Goal: Transaction & Acquisition: Obtain resource

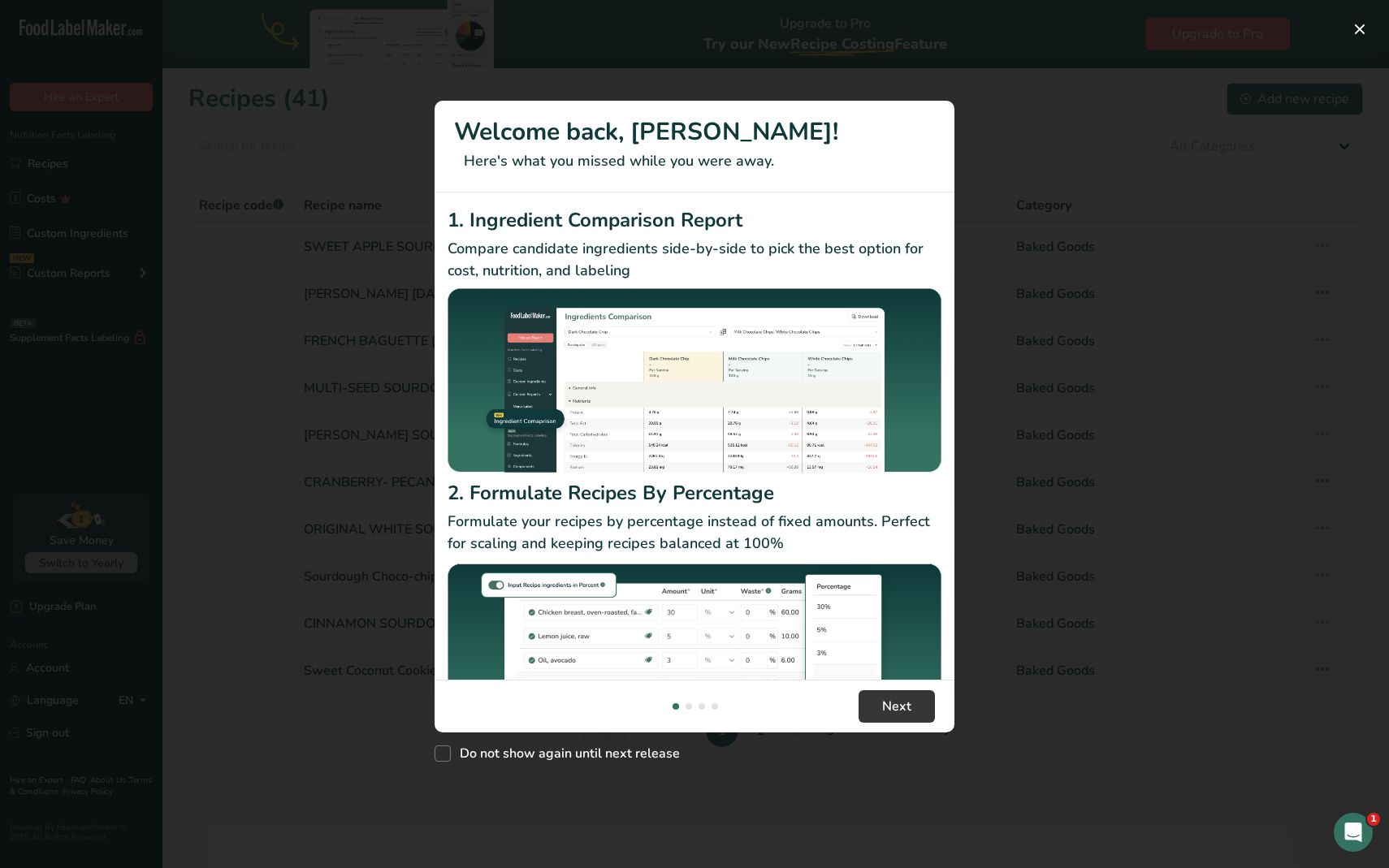
click at [1121, 387] on div "New Features" at bounding box center [694, 434] width 1389 height 868
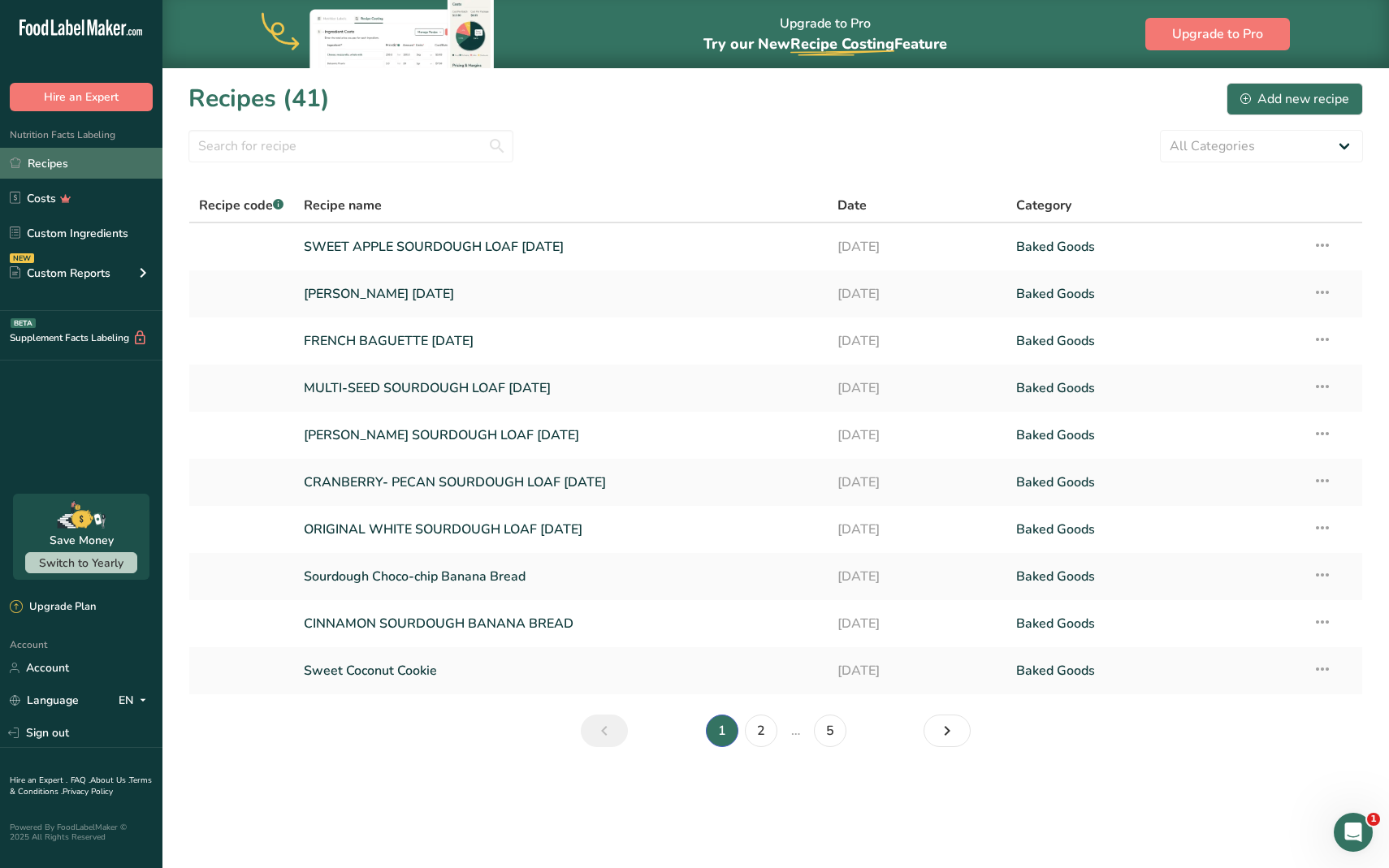
click at [102, 175] on link "Recipes" at bounding box center [81, 163] width 162 height 31
click at [938, 724] on icon "Next page" at bounding box center [947, 731] width 19 height 29
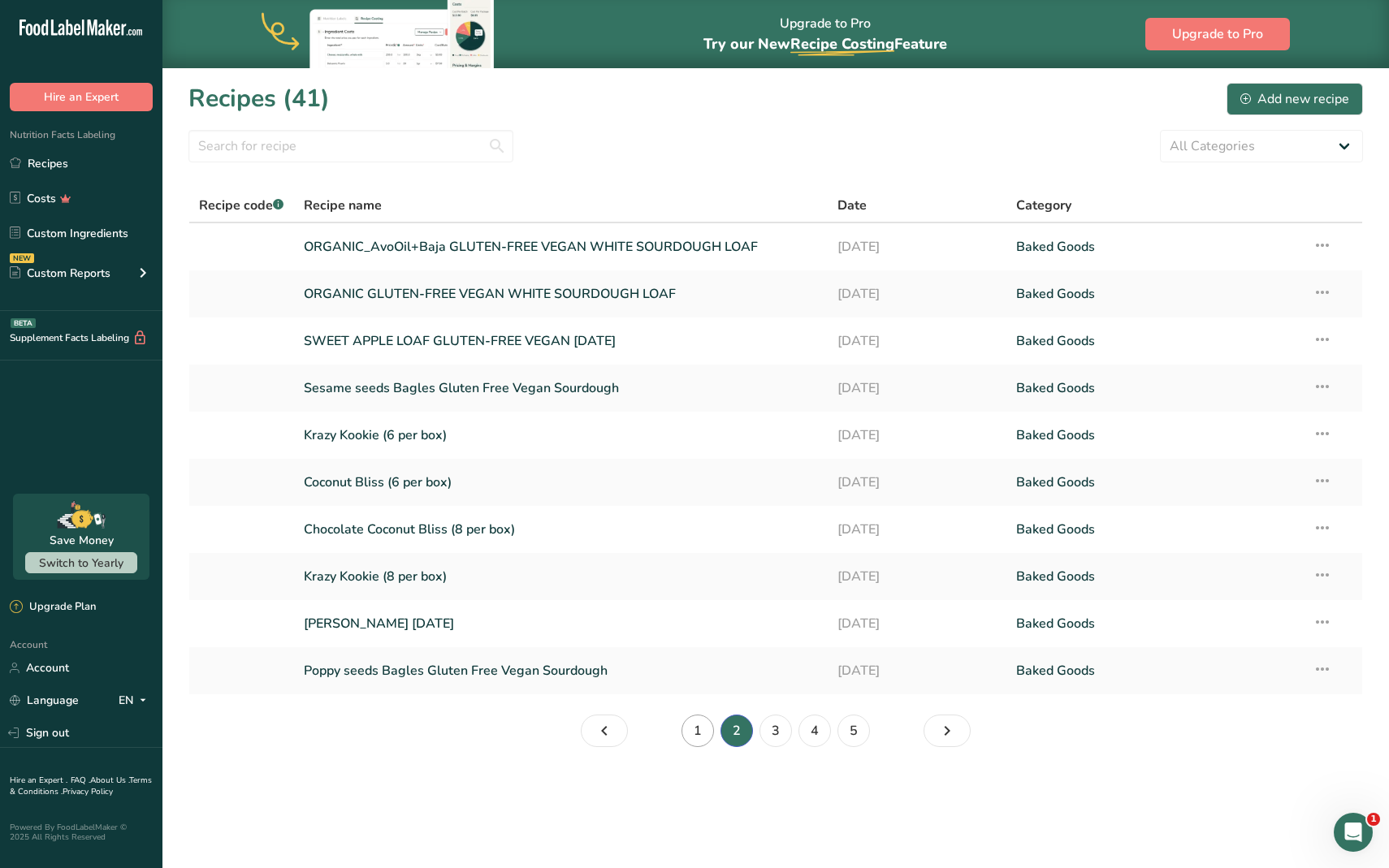
click at [695, 735] on link "1" at bounding box center [698, 731] width 33 height 33
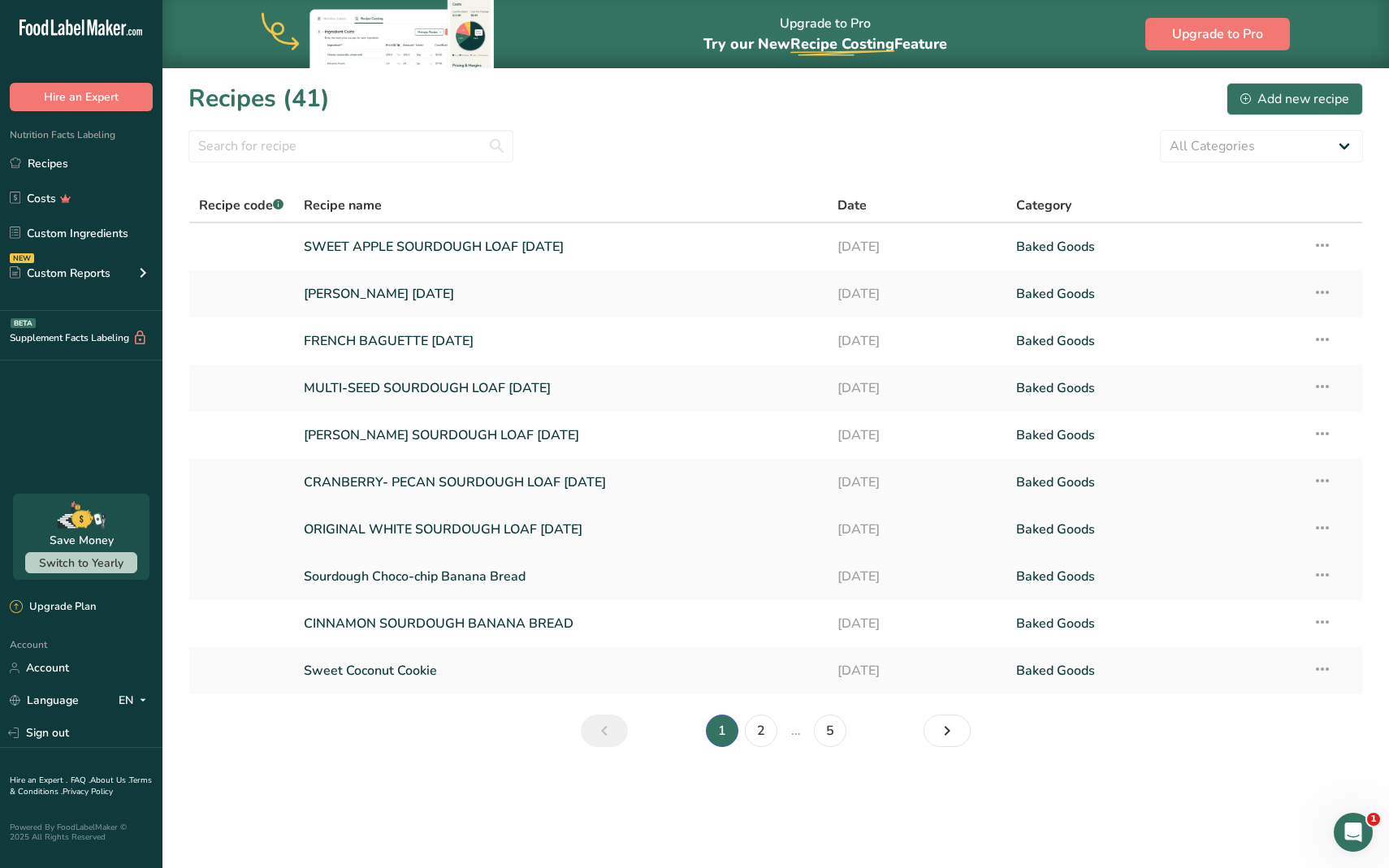
click at [546, 539] on link "ORIGINAL WHITE SOURDOUGH LOAF [DATE]" at bounding box center [561, 530] width 515 height 35
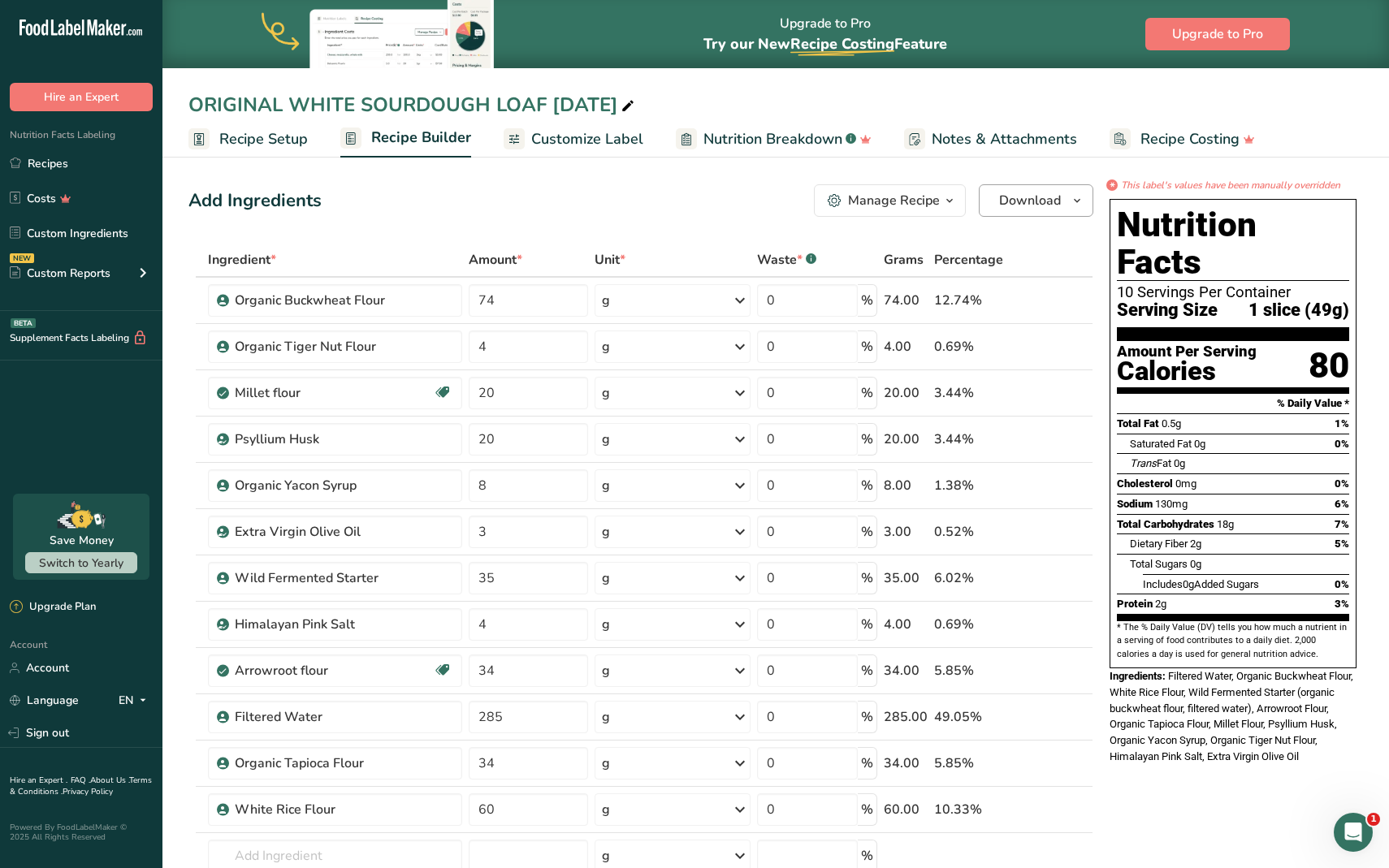
click at [1067, 207] on button "Download" at bounding box center [1036, 201] width 114 height 33
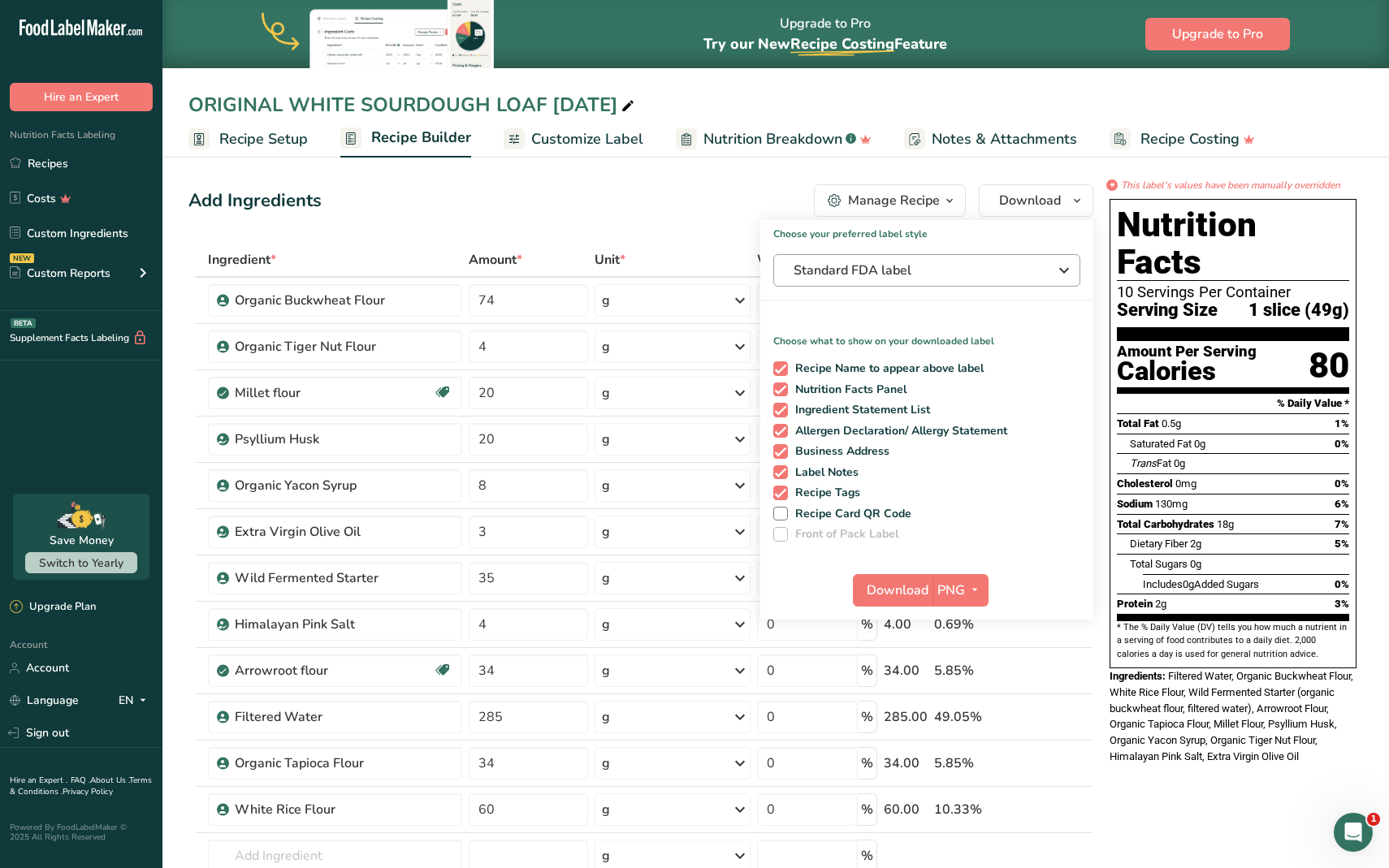
click at [852, 272] on span "Standard FDA label" at bounding box center [915, 271] width 244 height 19
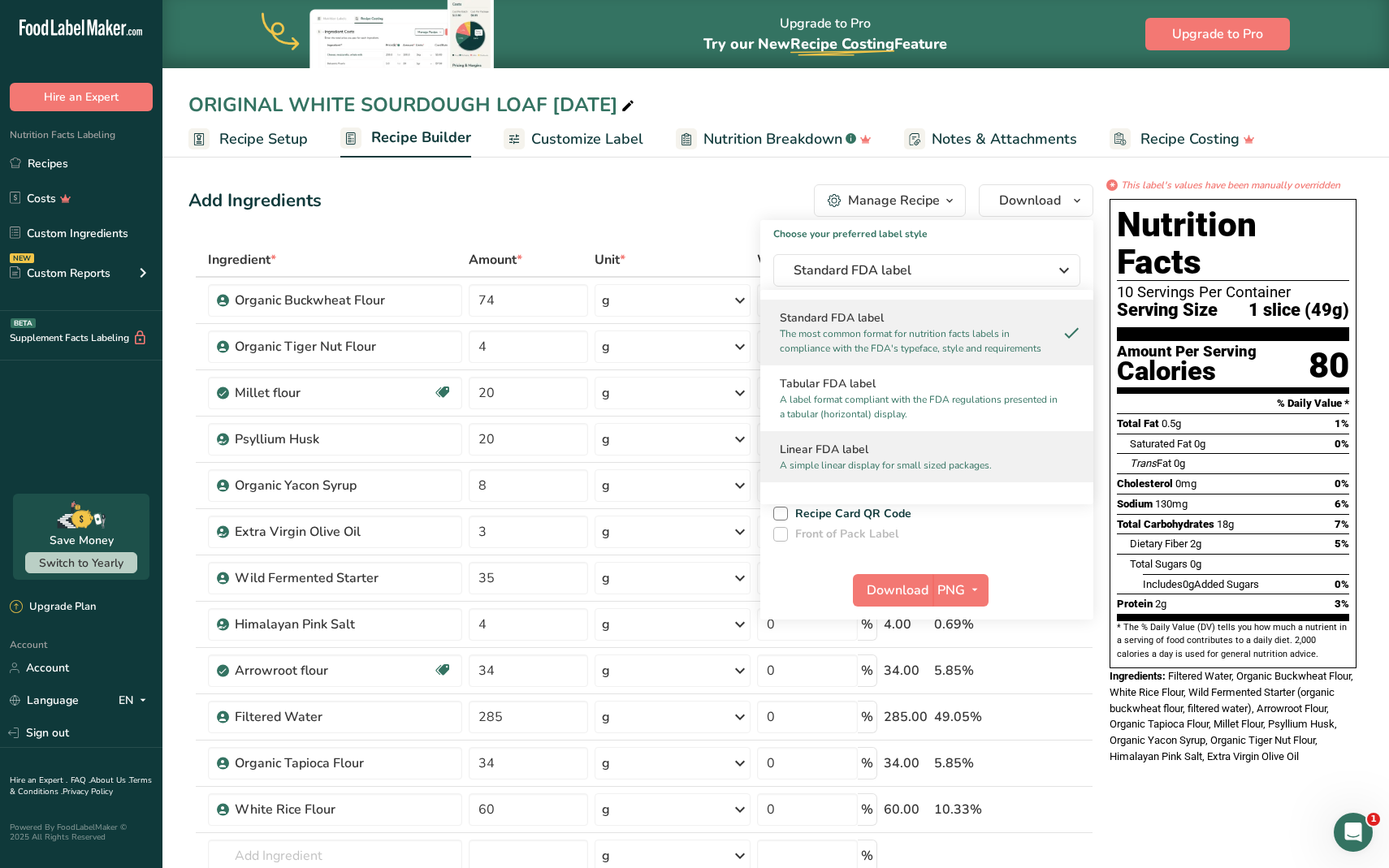
click at [808, 460] on p "A simple linear display for small sized packages." at bounding box center [919, 465] width 280 height 14
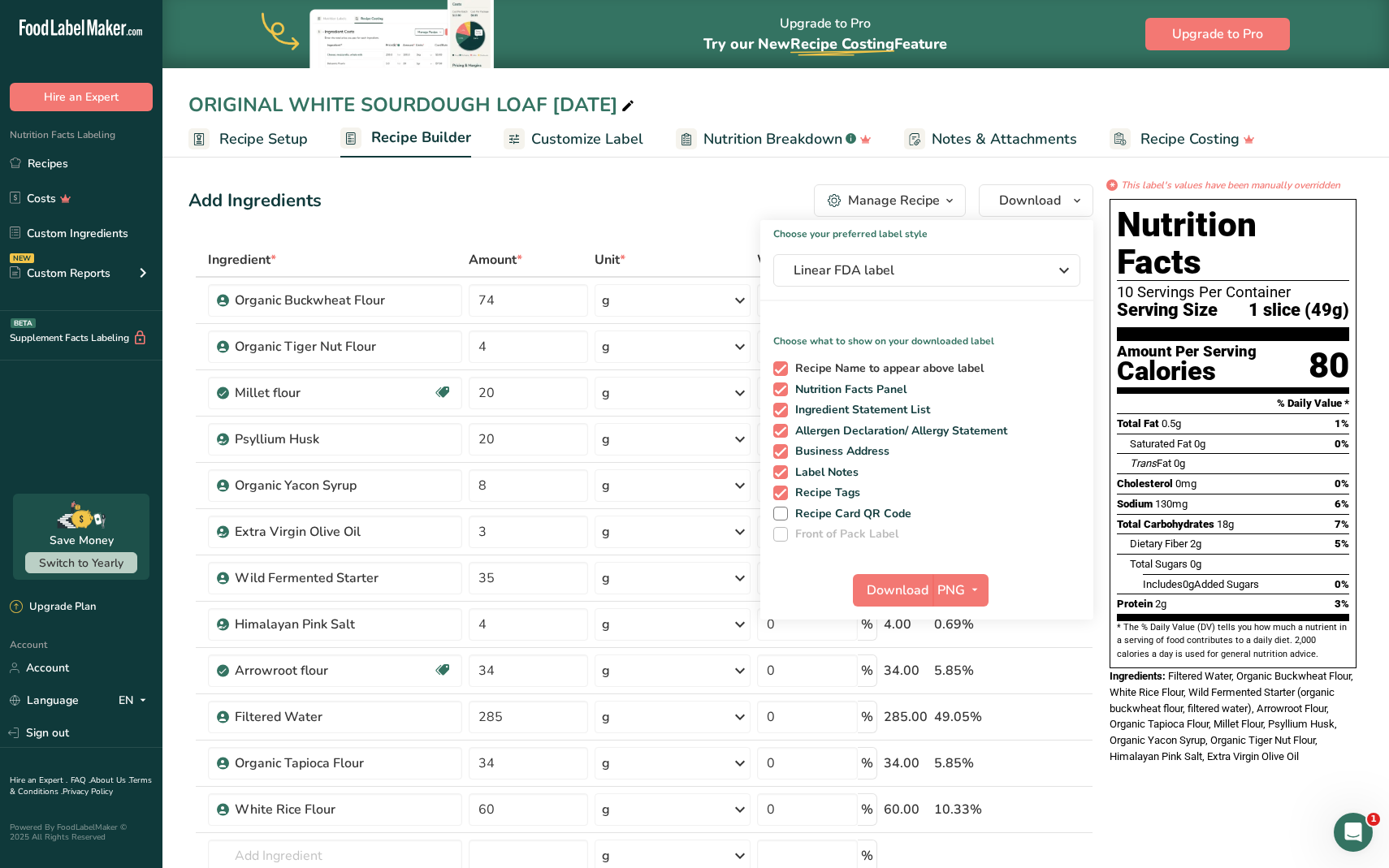
click at [783, 374] on span at bounding box center [780, 368] width 14 height 14
click at [783, 374] on input "Recipe Name to appear above label" at bounding box center [778, 368] width 11 height 11
checkbox input "false"
click at [779, 456] on span at bounding box center [780, 451] width 14 height 14
click at [779, 456] on input "Business Address" at bounding box center [778, 450] width 11 height 11
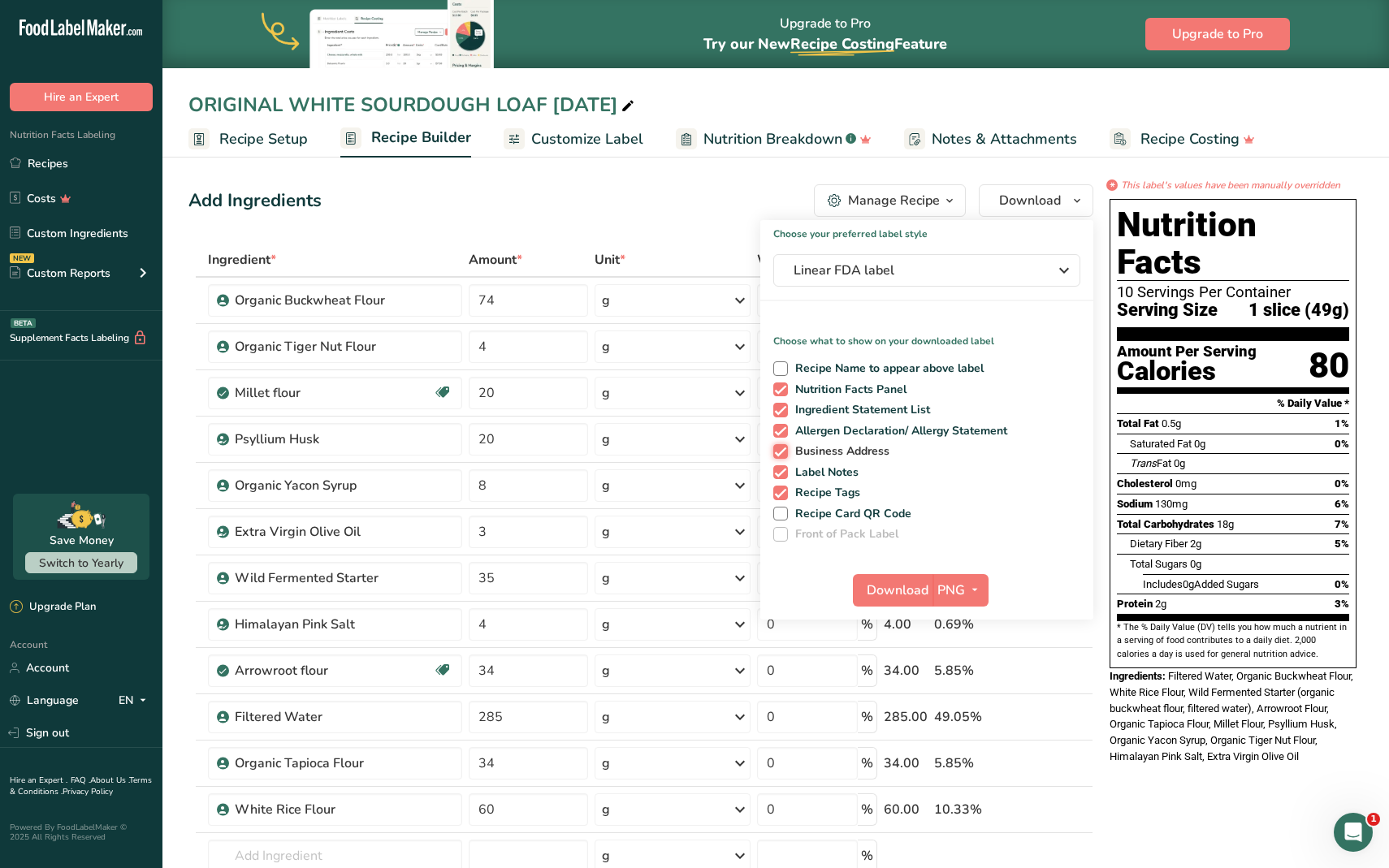
checkbox input "false"
click at [779, 477] on span at bounding box center [780, 472] width 14 height 14
click at [779, 477] on input "Label Notes" at bounding box center [778, 471] width 11 height 11
checkbox input "false"
click at [782, 491] on span at bounding box center [780, 493] width 14 height 14
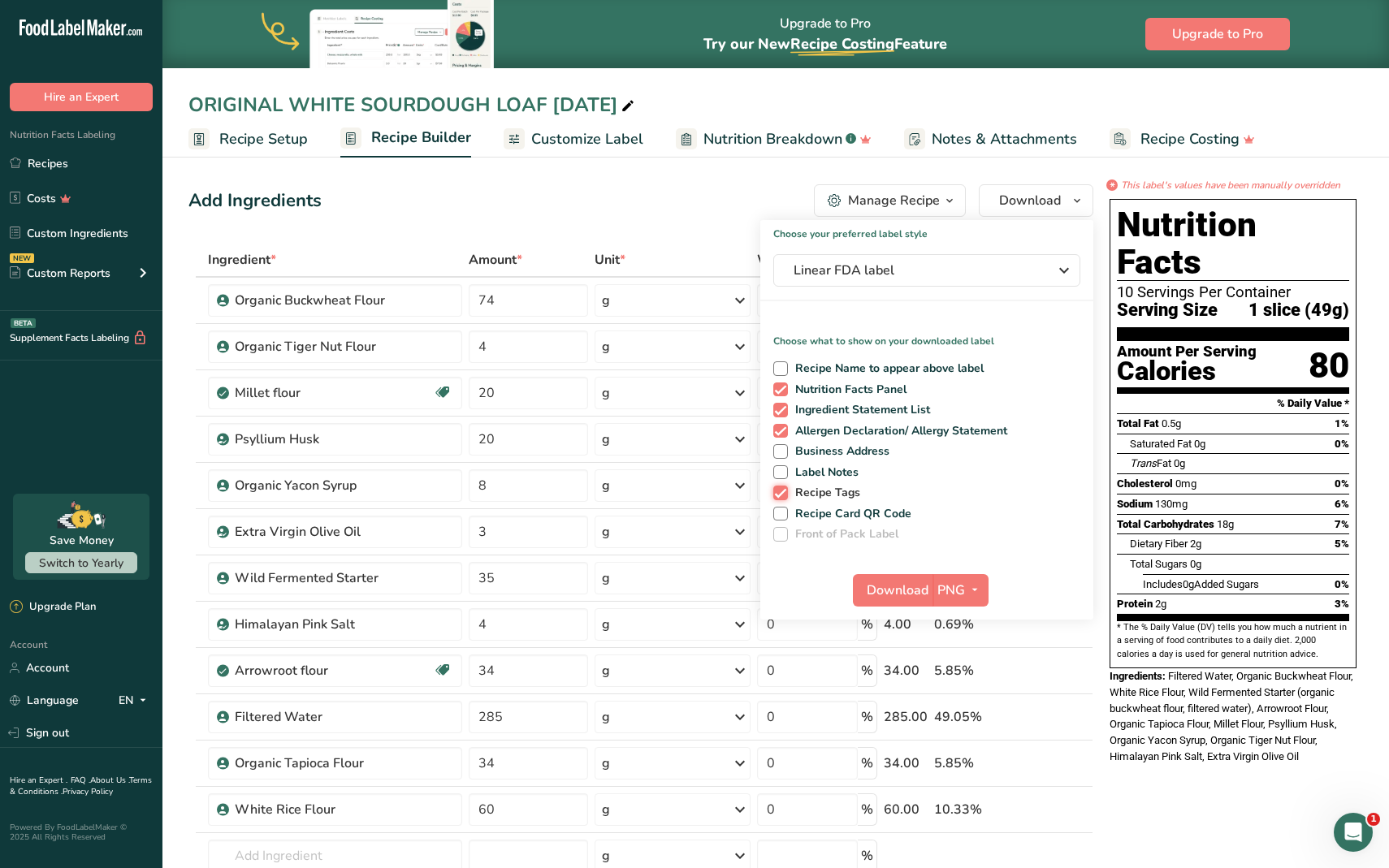
click at [782, 491] on input "Recipe Tags" at bounding box center [778, 493] width 11 height 11
checkbox input "false"
click at [920, 591] on span "Download" at bounding box center [898, 591] width 61 height 19
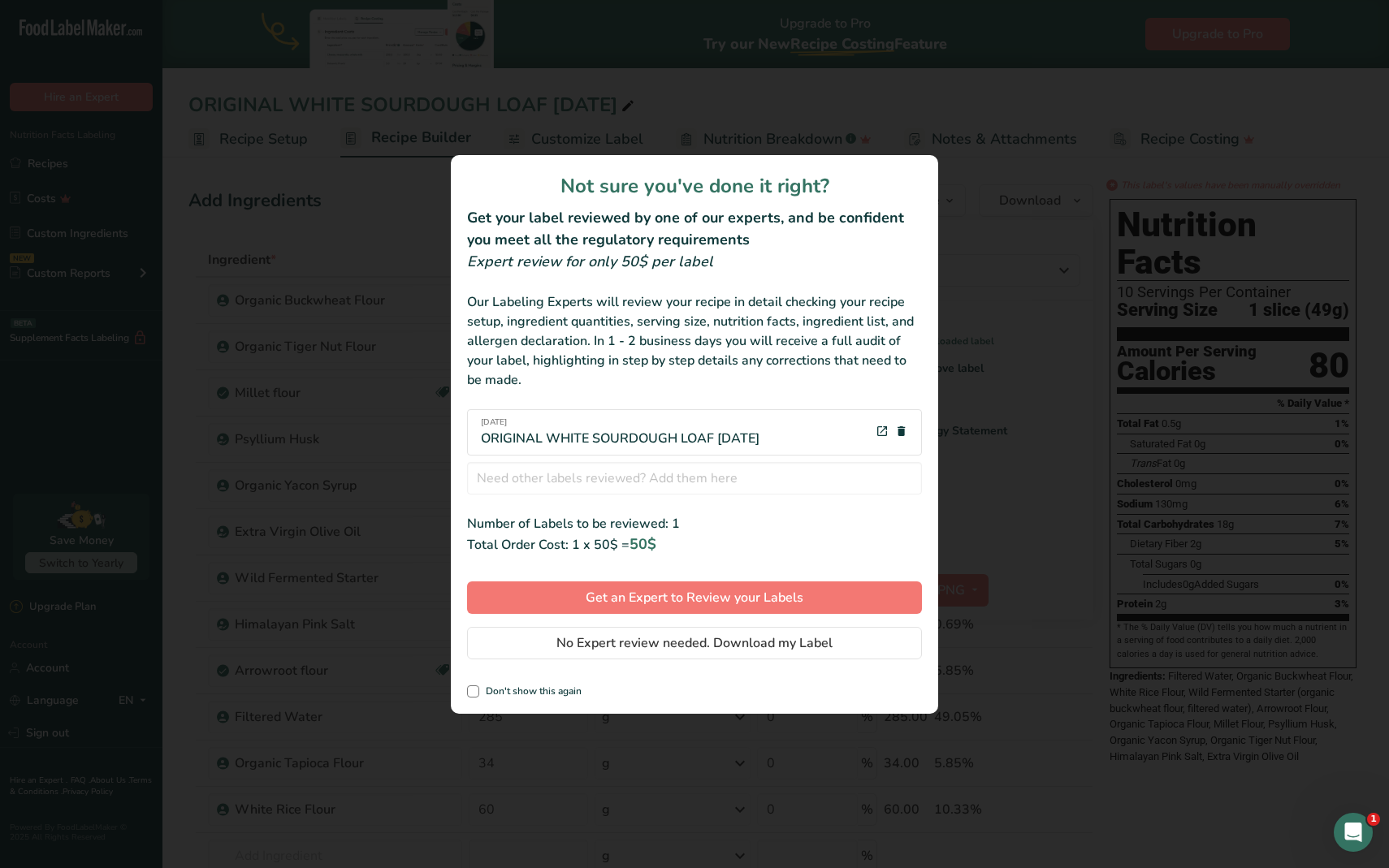
click at [572, 680] on div "Not sure you've done it right? Get your label reviewed by one of our experts, a…" at bounding box center [694, 435] width 488 height 559
click at [572, 695] on span "Don't show this again" at bounding box center [530, 691] width 103 height 12
click at [477, 695] on input "Don't show this again" at bounding box center [472, 691] width 11 height 11
checkbox input "true"
click at [629, 640] on span "No Expert review needed. Download my Label" at bounding box center [694, 643] width 277 height 19
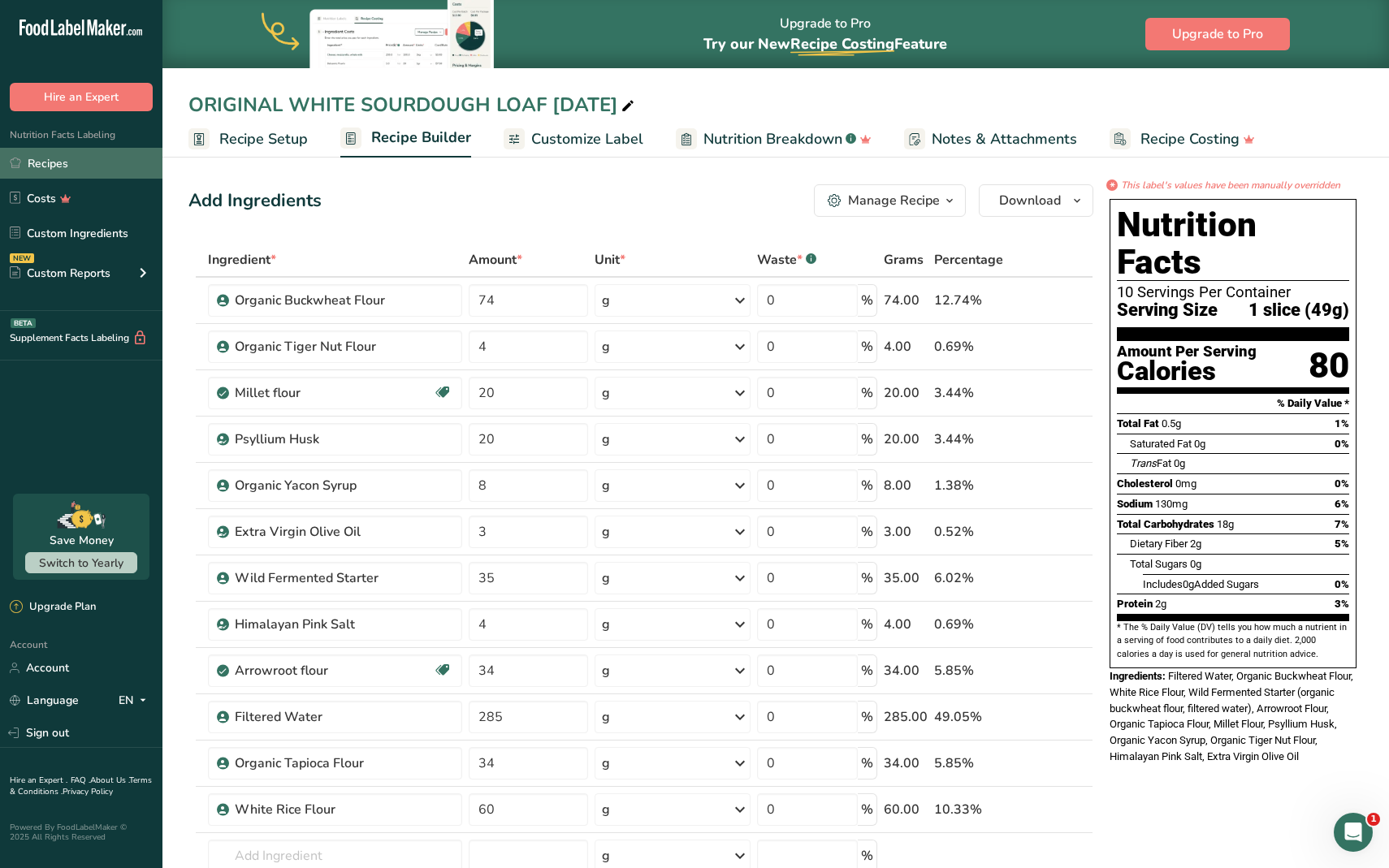
click at [81, 160] on link "Recipes" at bounding box center [81, 163] width 162 height 31
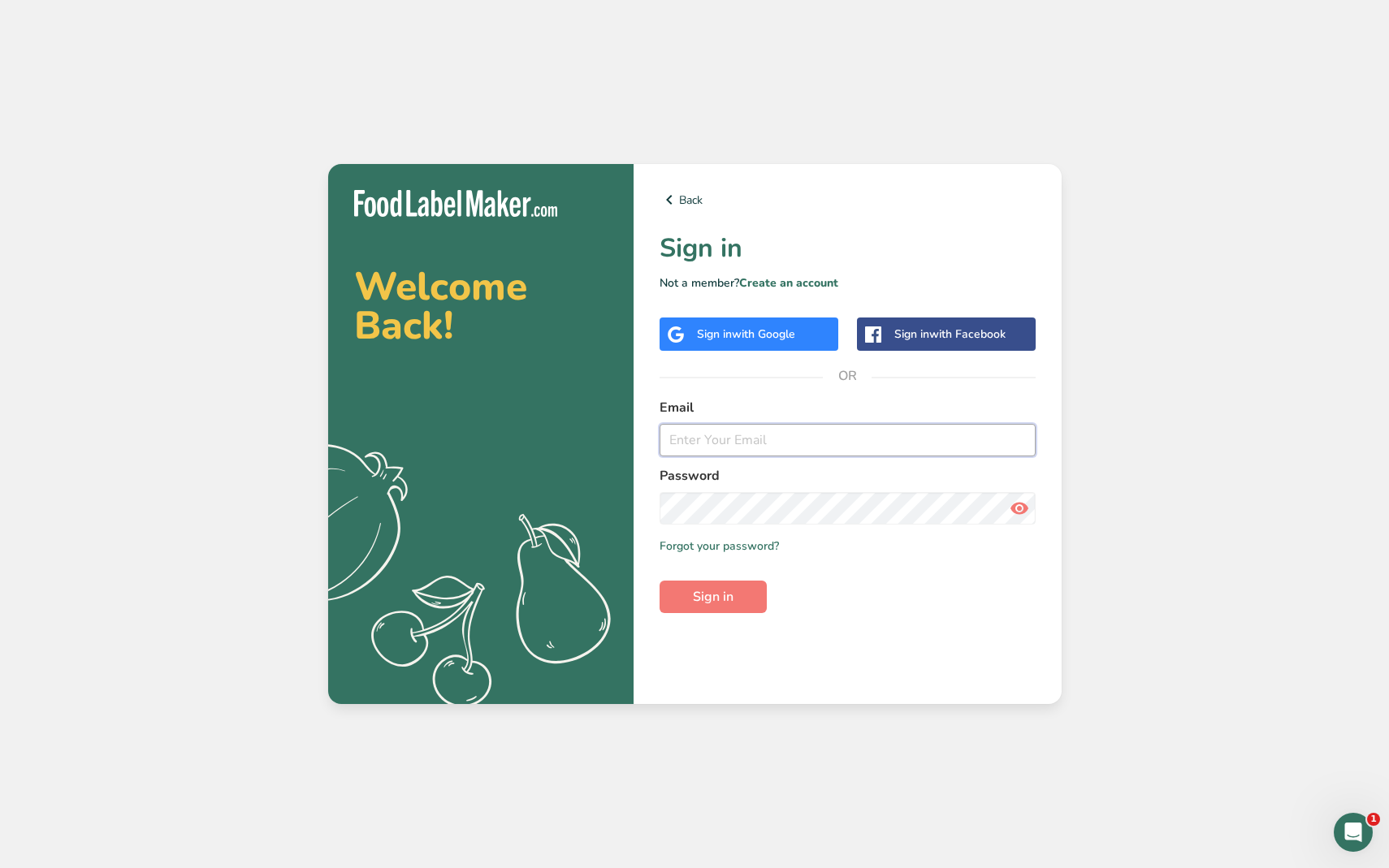
type input "[PERSON_NAME][EMAIL_ADDRESS][DOMAIN_NAME]"
click at [713, 597] on button "Sign in" at bounding box center [714, 597] width 108 height 33
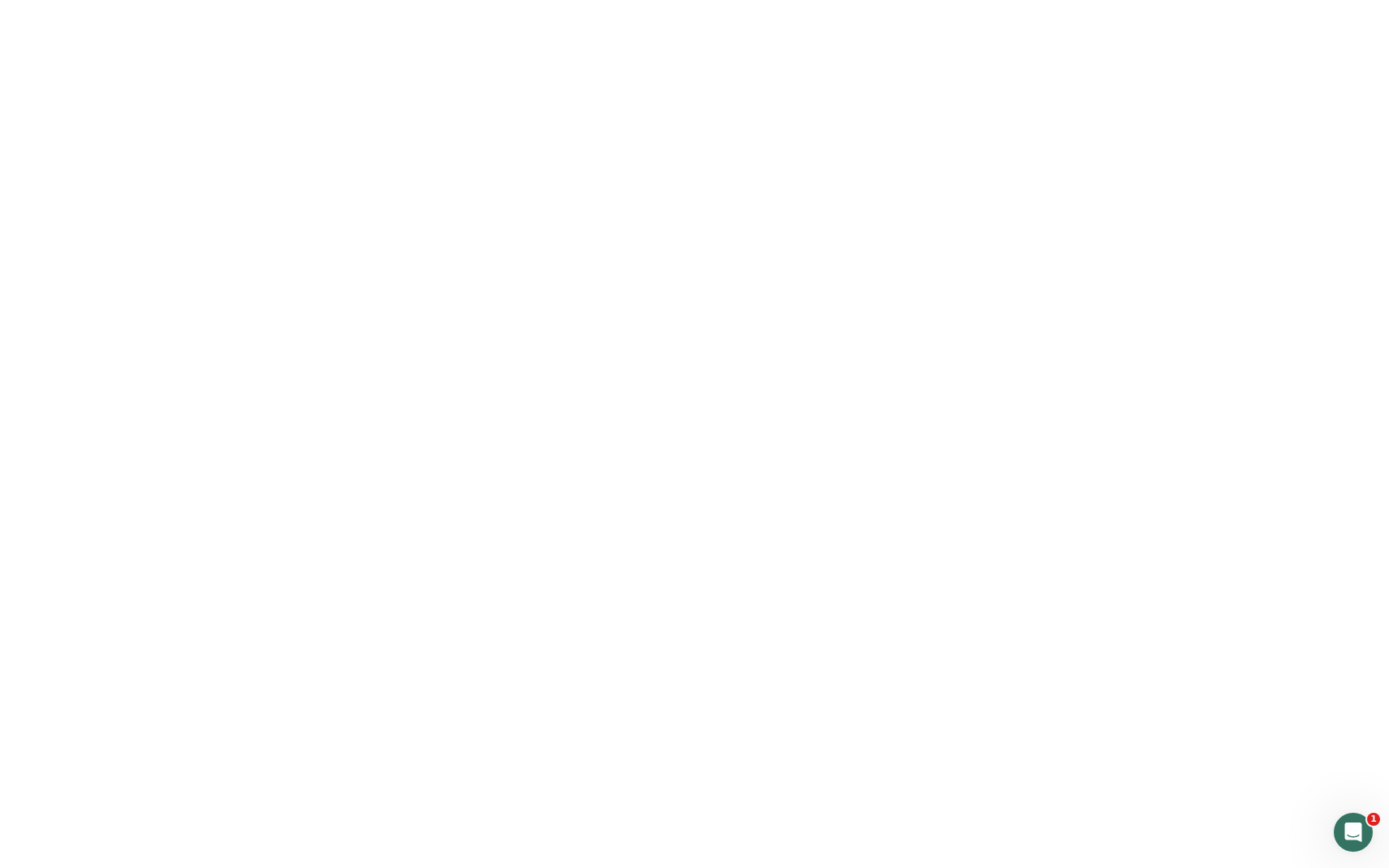
drag, startPoint x: 754, startPoint y: 613, endPoint x: 746, endPoint y: 611, distance: 8.2
click at [746, 611] on main "Upgrade to Pro Try our New Recipe Costing .a-29{fill:none;stroke-linecap:round;…" at bounding box center [694, 434] width 1389 height 868
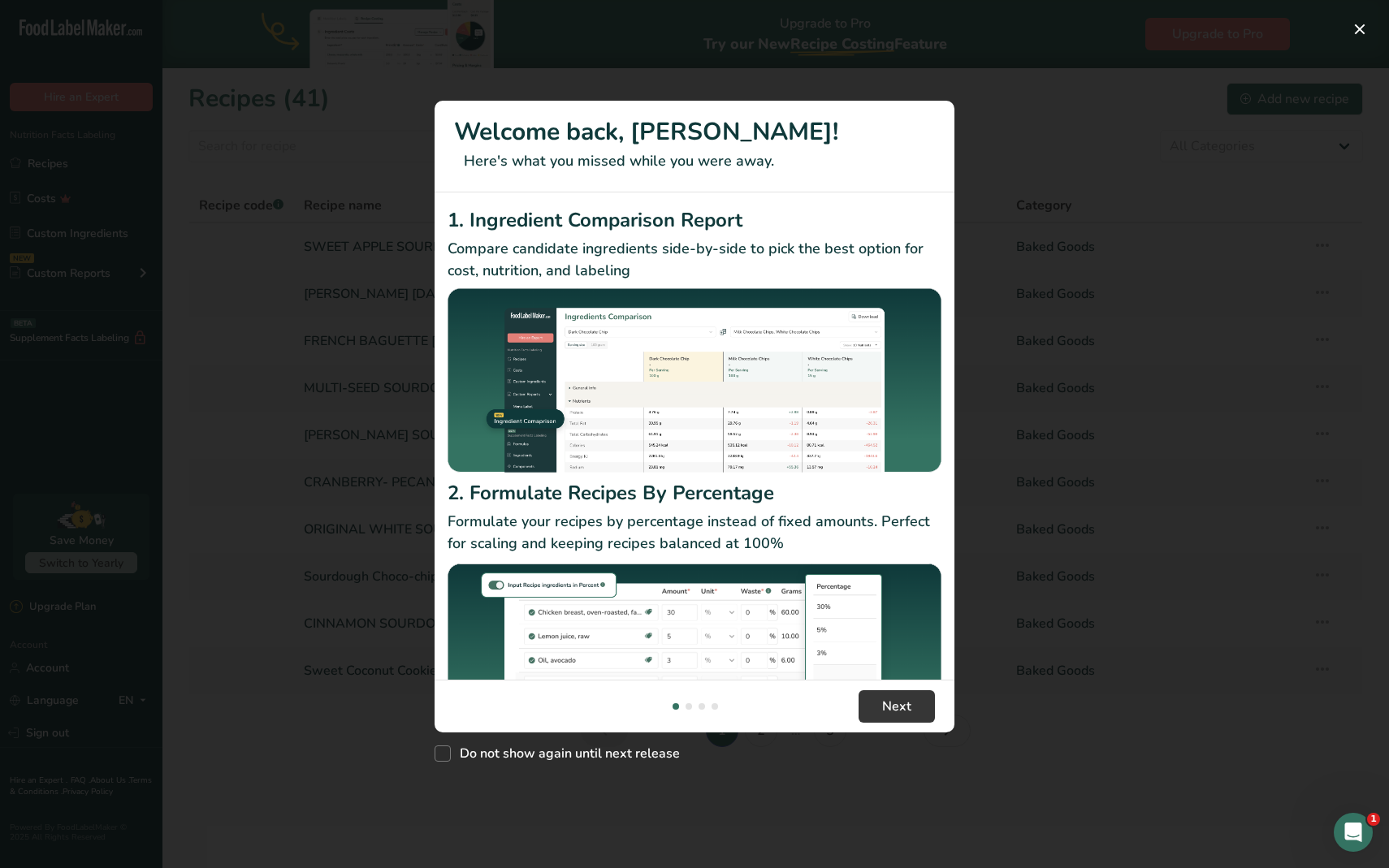
click at [1164, 446] on div "New Features" at bounding box center [694, 434] width 1389 height 868
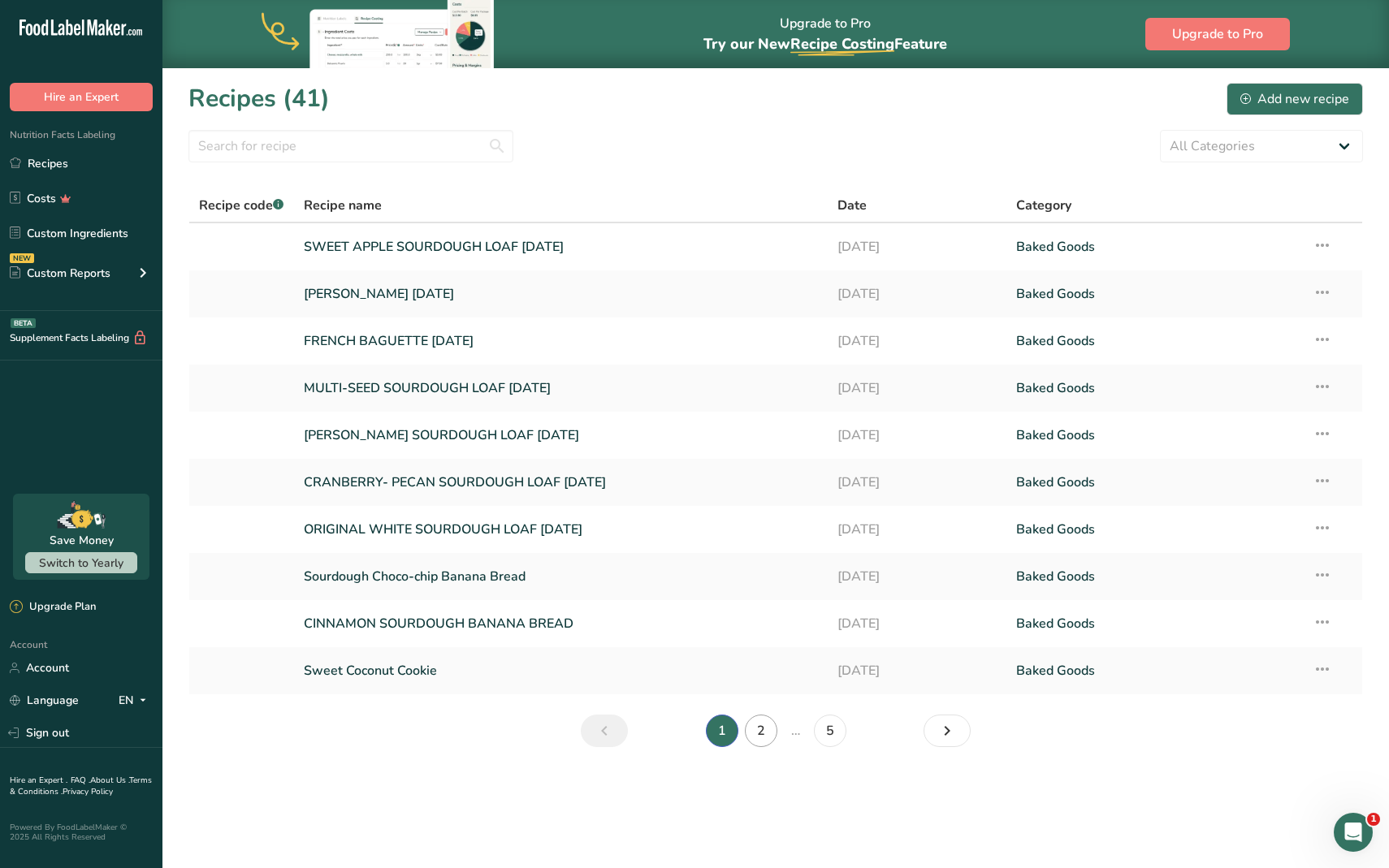
click at [764, 730] on link "2" at bounding box center [762, 731] width 33 height 33
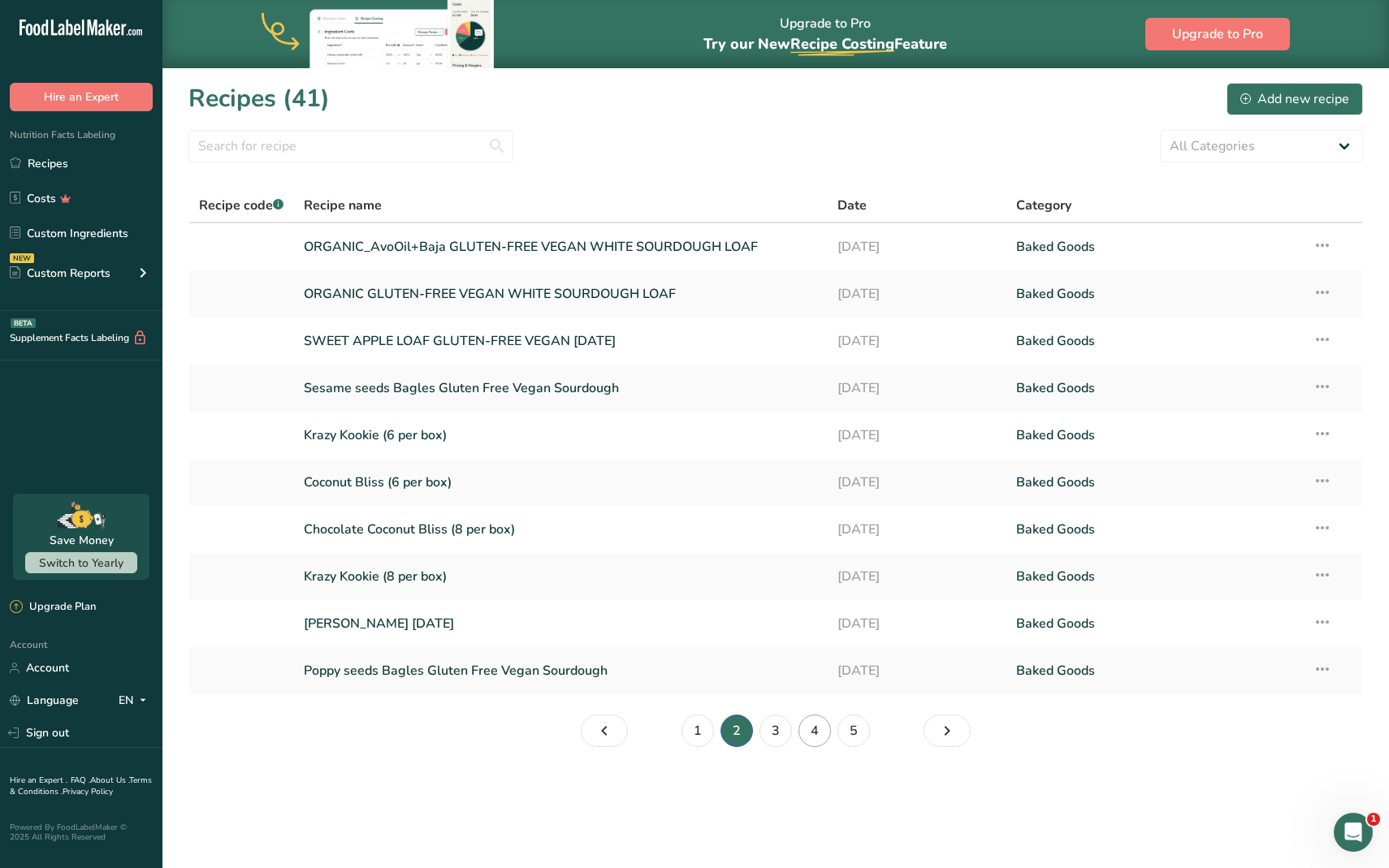
click at [823, 735] on link "4" at bounding box center [816, 731] width 33 height 33
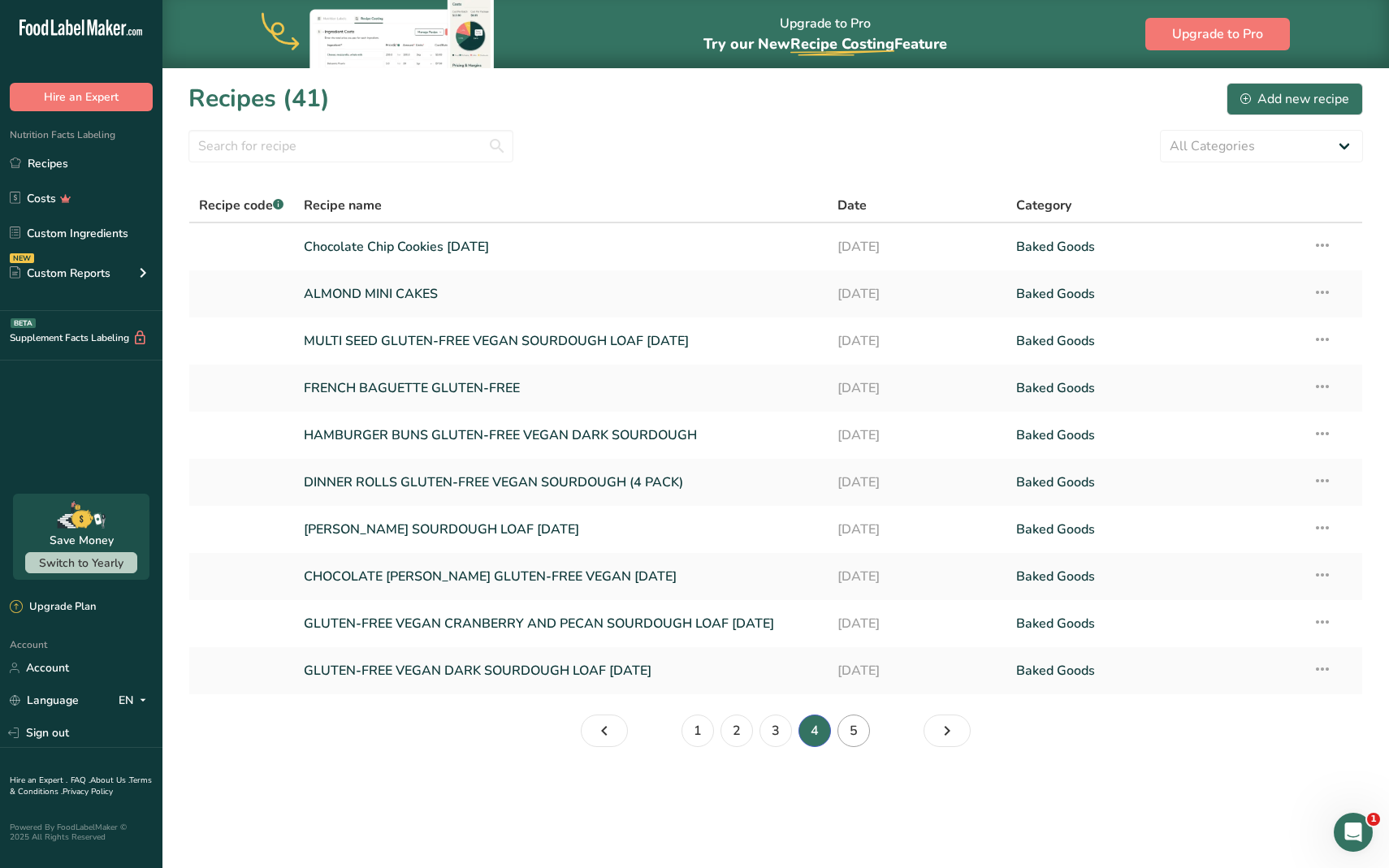
click at [852, 728] on link "5" at bounding box center [854, 731] width 33 height 33
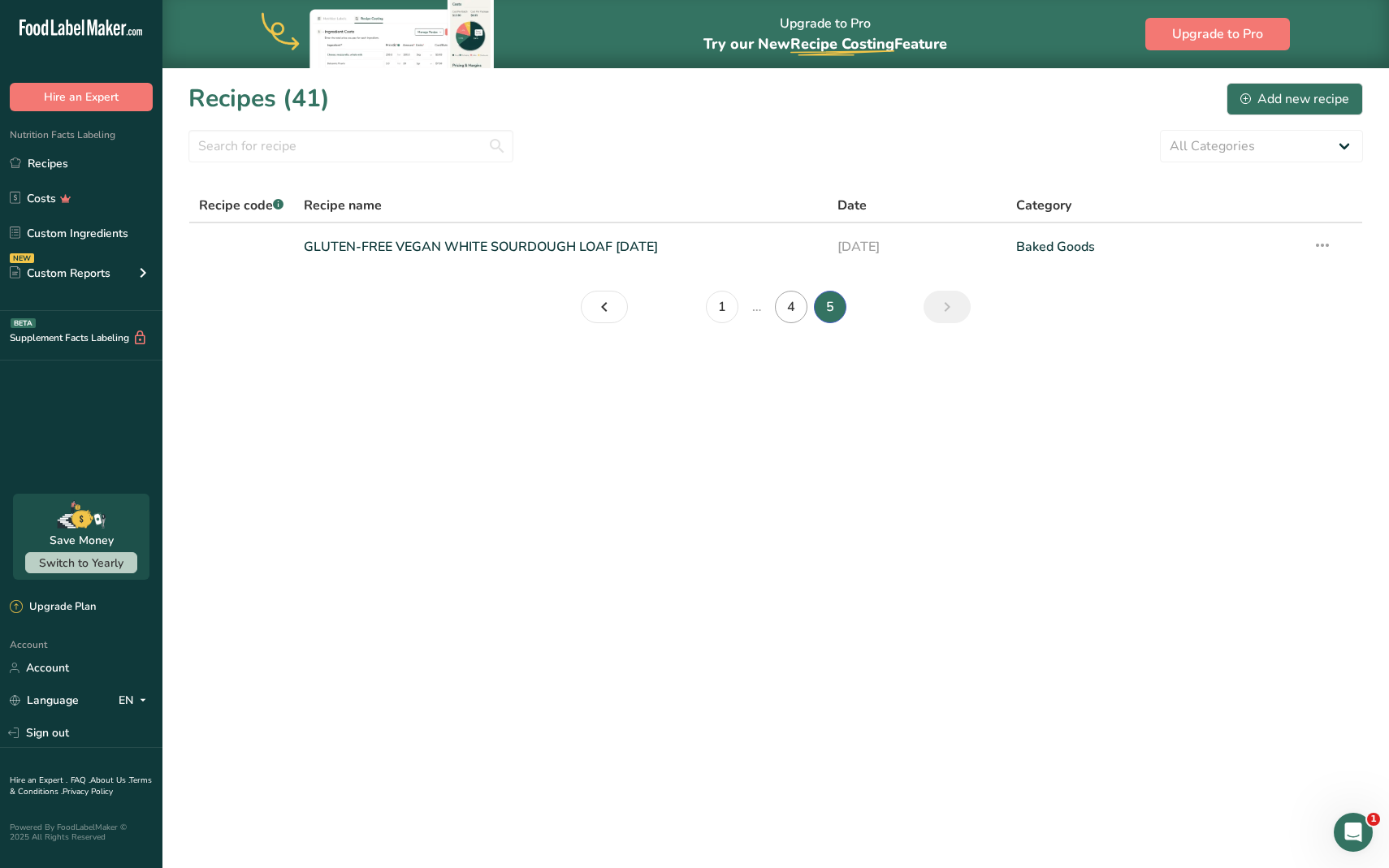
click at [786, 314] on link "4" at bounding box center [792, 307] width 33 height 33
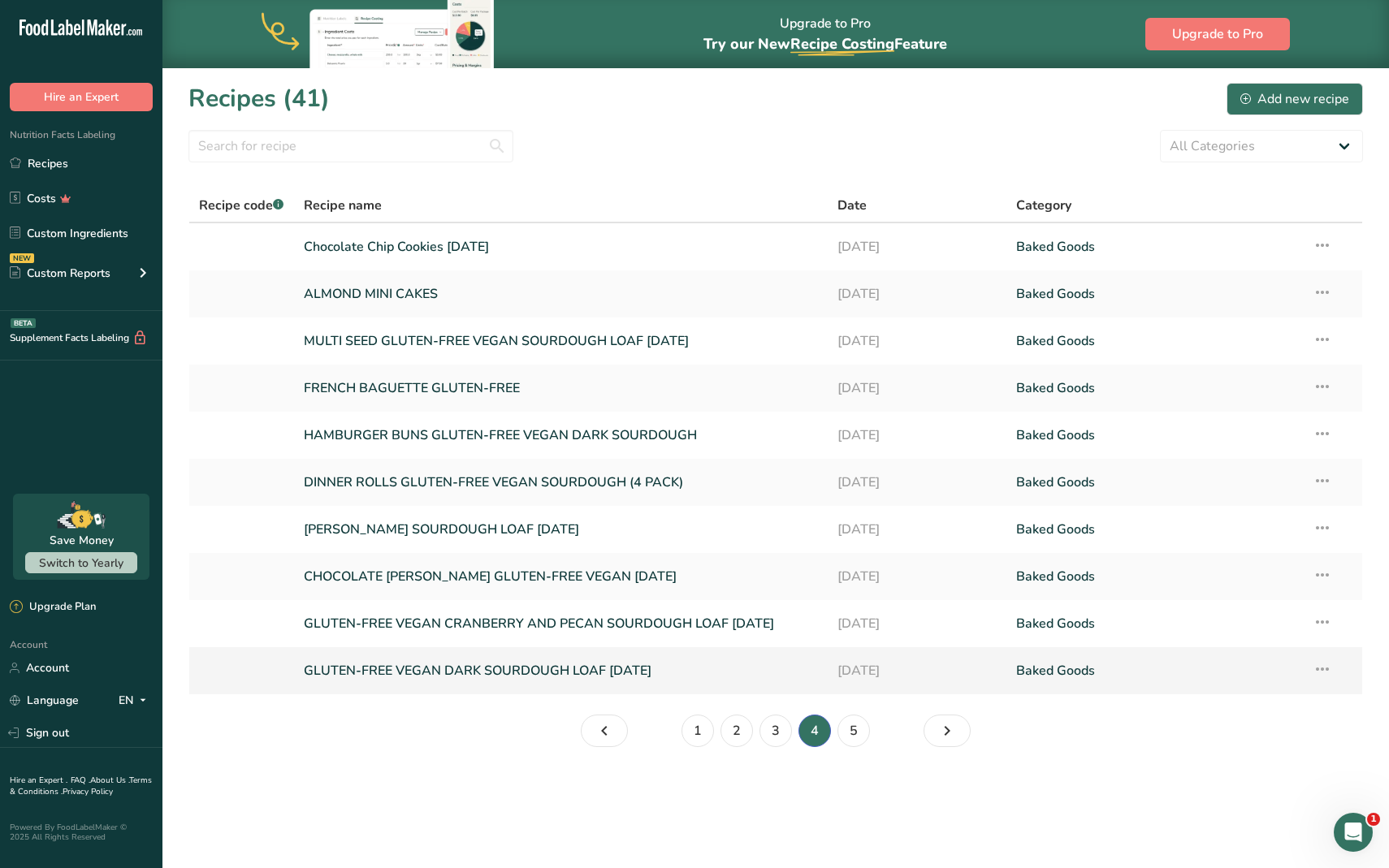
click at [546, 668] on link "GLUTEN-FREE VEGAN DARK SOURDOUGH LOAF [DATE]" at bounding box center [561, 671] width 515 height 35
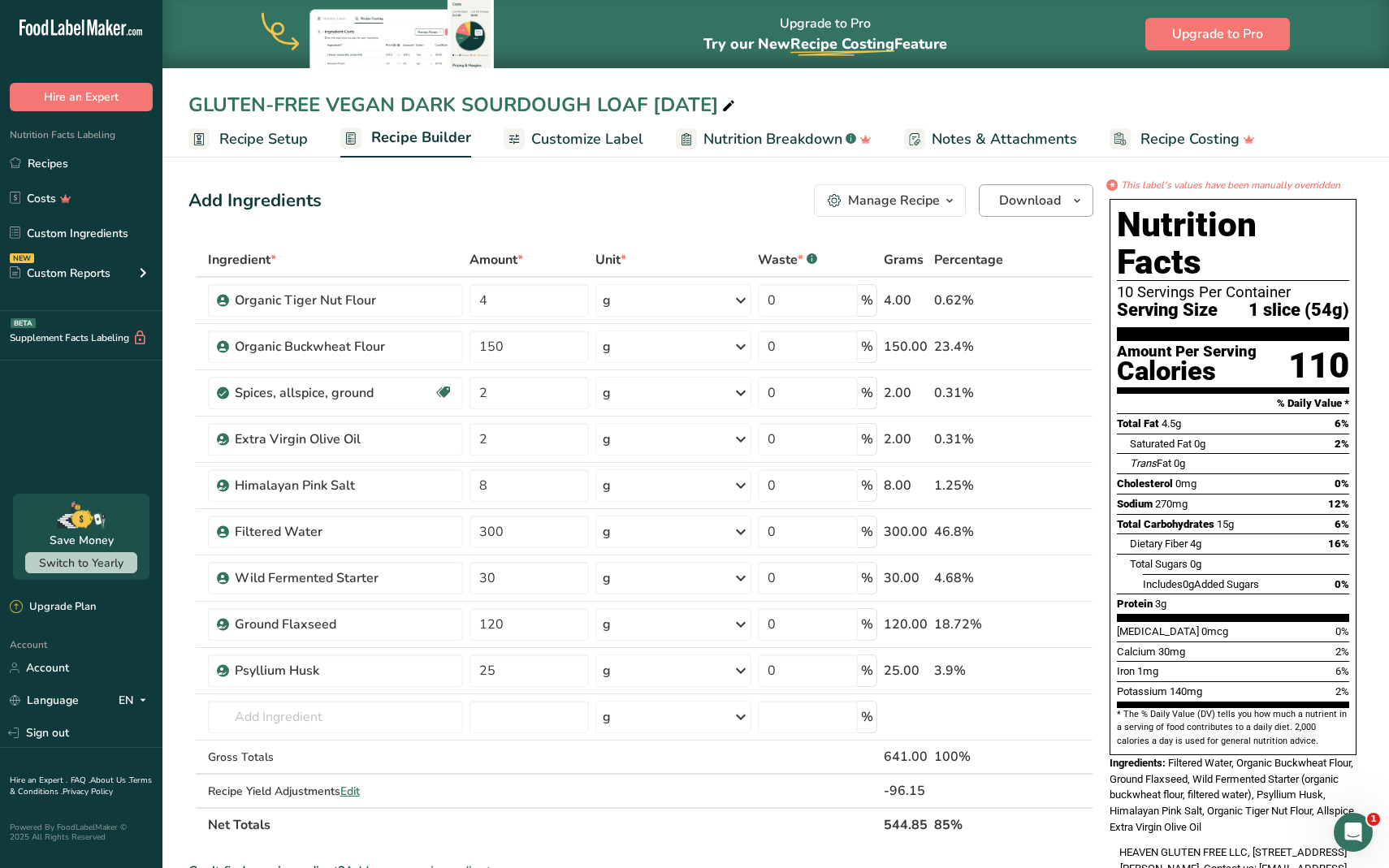
click at [1032, 202] on span "Download" at bounding box center [1030, 201] width 61 height 19
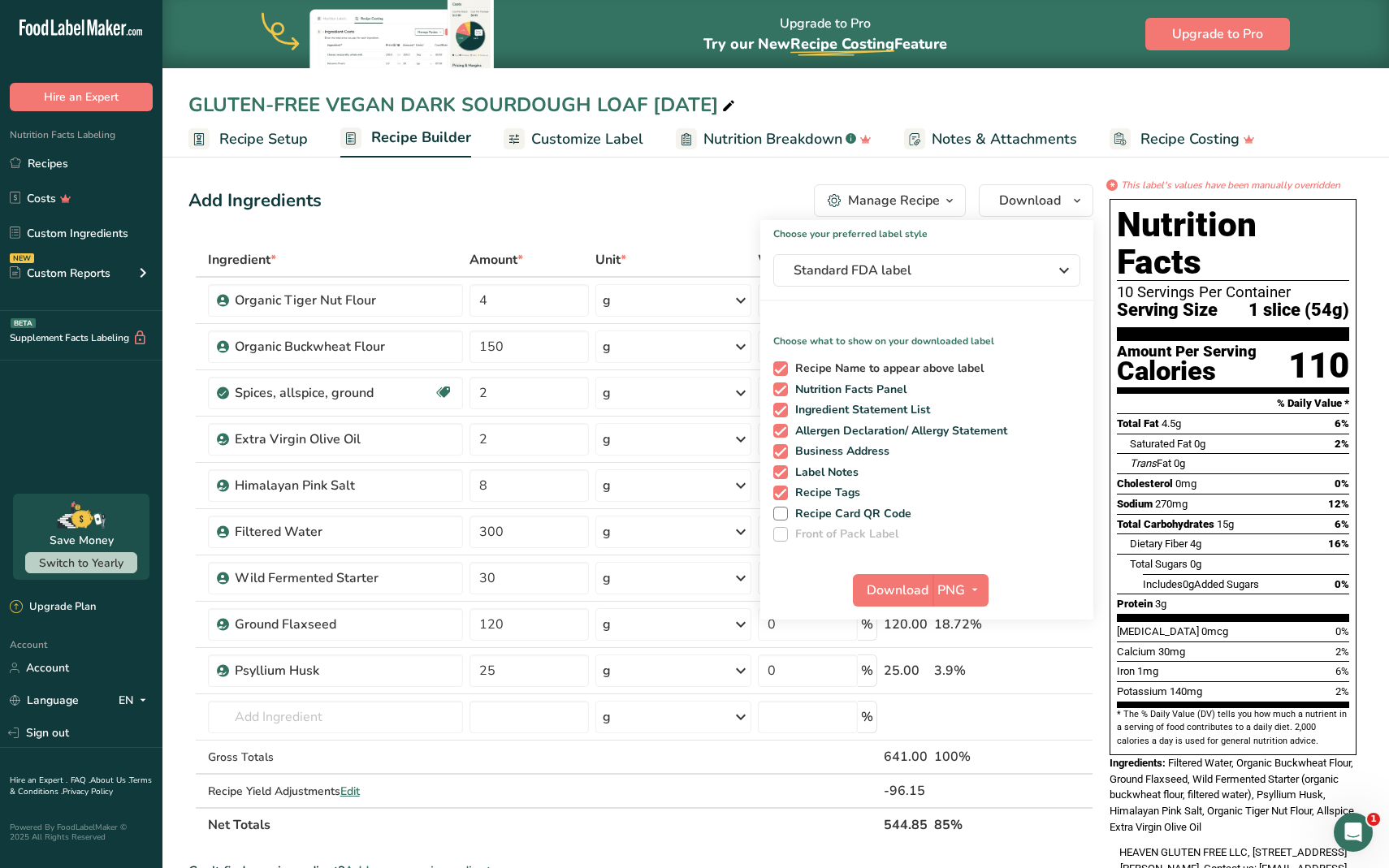
click at [785, 365] on span at bounding box center [780, 368] width 14 height 14
click at [784, 365] on input "Recipe Name to appear above label" at bounding box center [778, 368] width 11 height 11
checkbox input "false"
click at [778, 386] on span at bounding box center [780, 389] width 14 height 14
click at [778, 386] on input "Nutrition Facts Panel" at bounding box center [778, 389] width 11 height 11
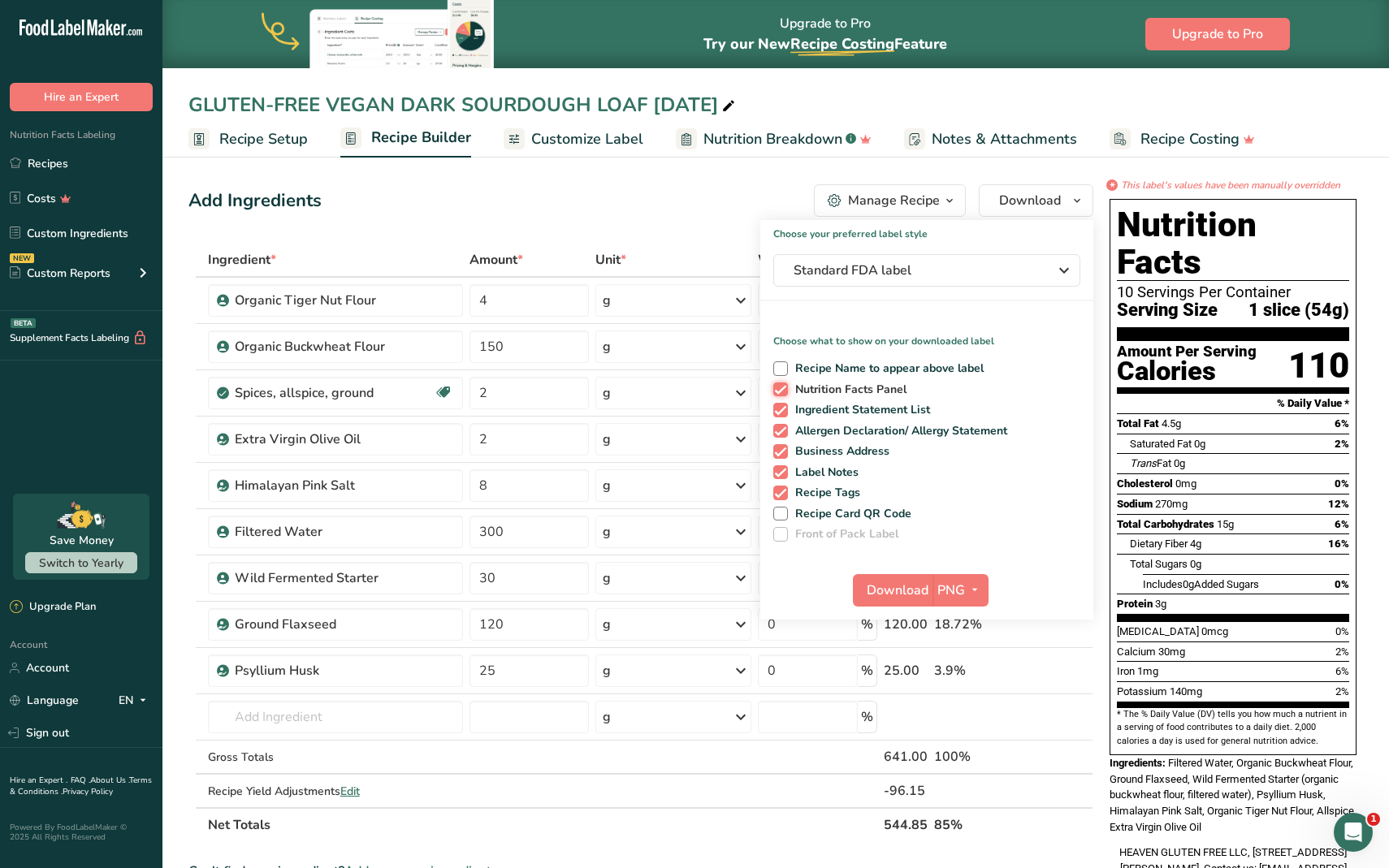
checkbox input "false"
click at [789, 454] on span "Business Address" at bounding box center [840, 451] width 103 height 14
click at [784, 454] on input "Business Address" at bounding box center [778, 450] width 11 height 11
checkbox input "false"
click at [789, 478] on span "Label Notes" at bounding box center [824, 472] width 71 height 14
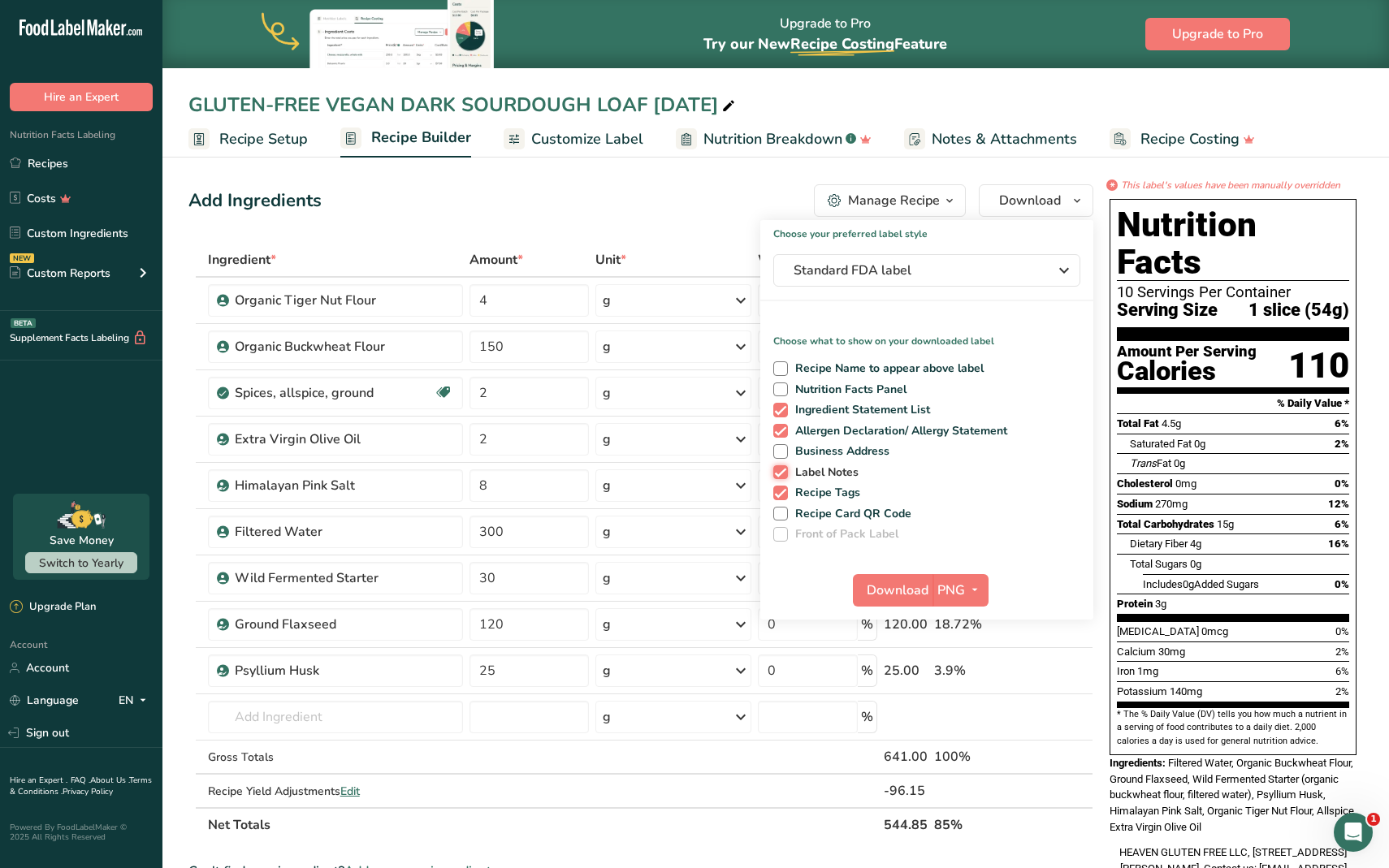
click at [784, 477] on input "Label Notes" at bounding box center [778, 471] width 11 height 11
checkbox input "false"
click at [789, 498] on span "Recipe Tags" at bounding box center [825, 493] width 73 height 14
click at [784, 498] on input "Recipe Tags" at bounding box center [778, 493] width 11 height 11
checkbox input "false"
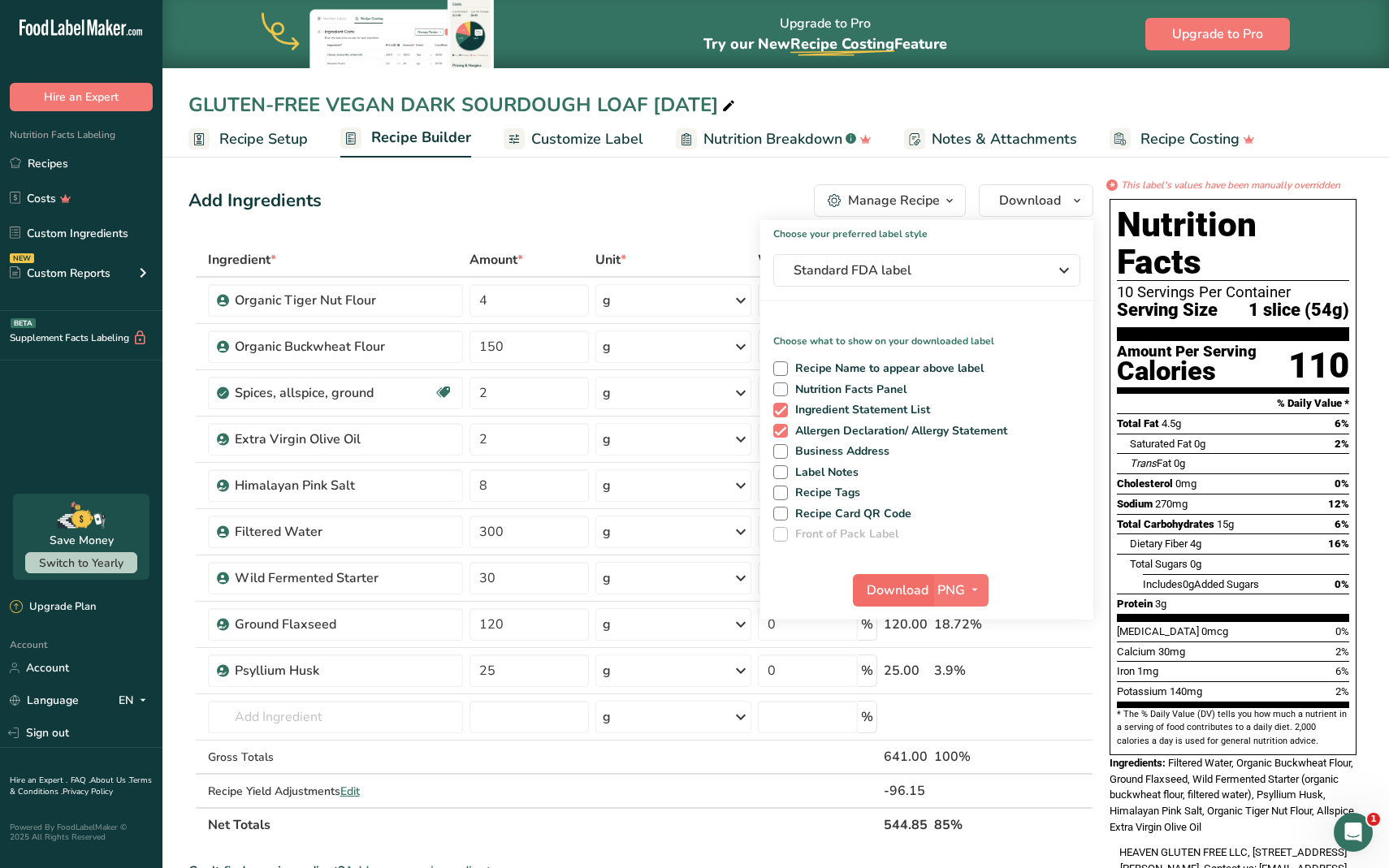
click at [884, 585] on span "Download" at bounding box center [898, 591] width 61 height 19
click at [972, 266] on span "Standard FDA label" at bounding box center [915, 271] width 244 height 19
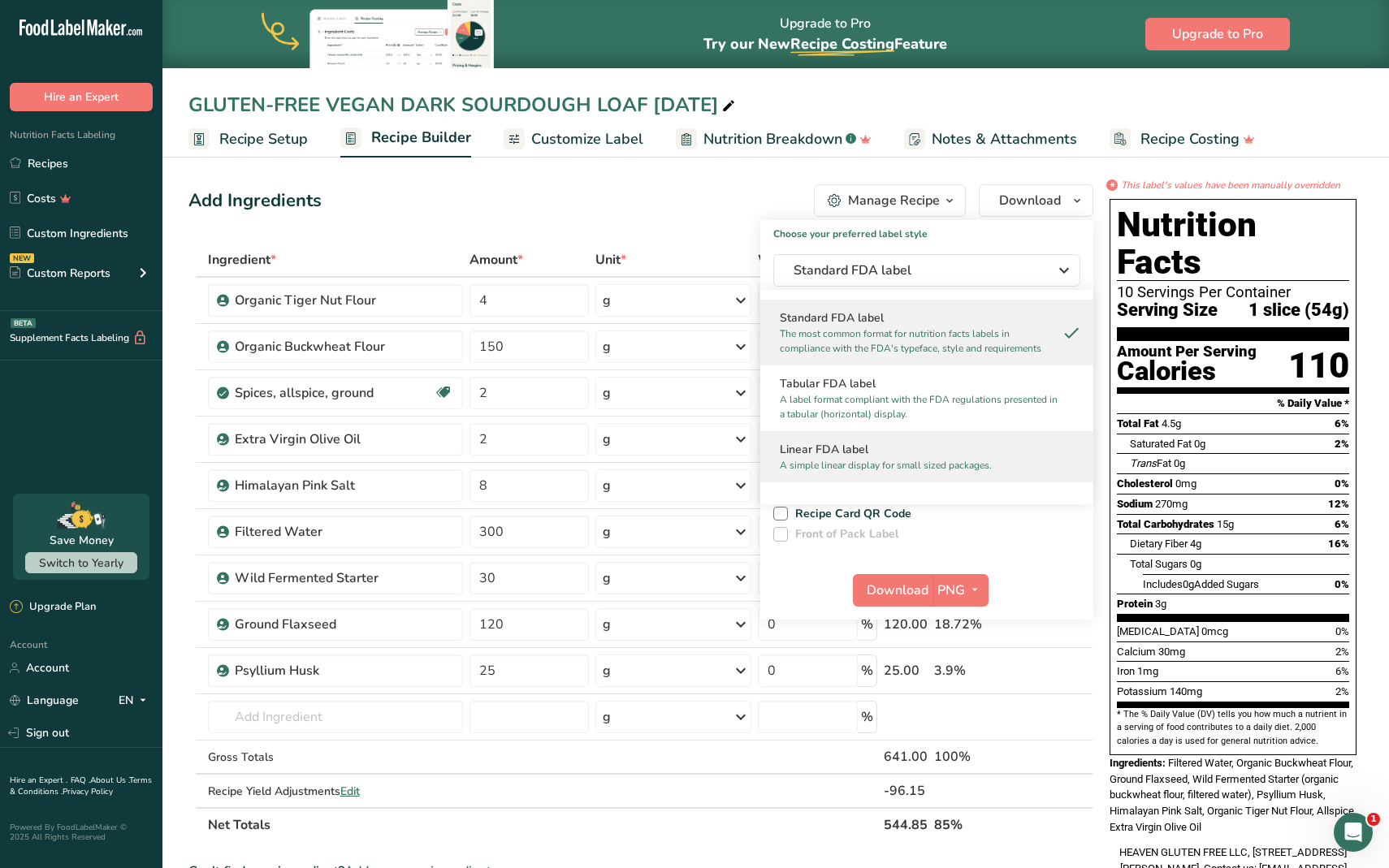
click at [890, 452] on h2 "Linear FDA label" at bounding box center [927, 449] width 294 height 17
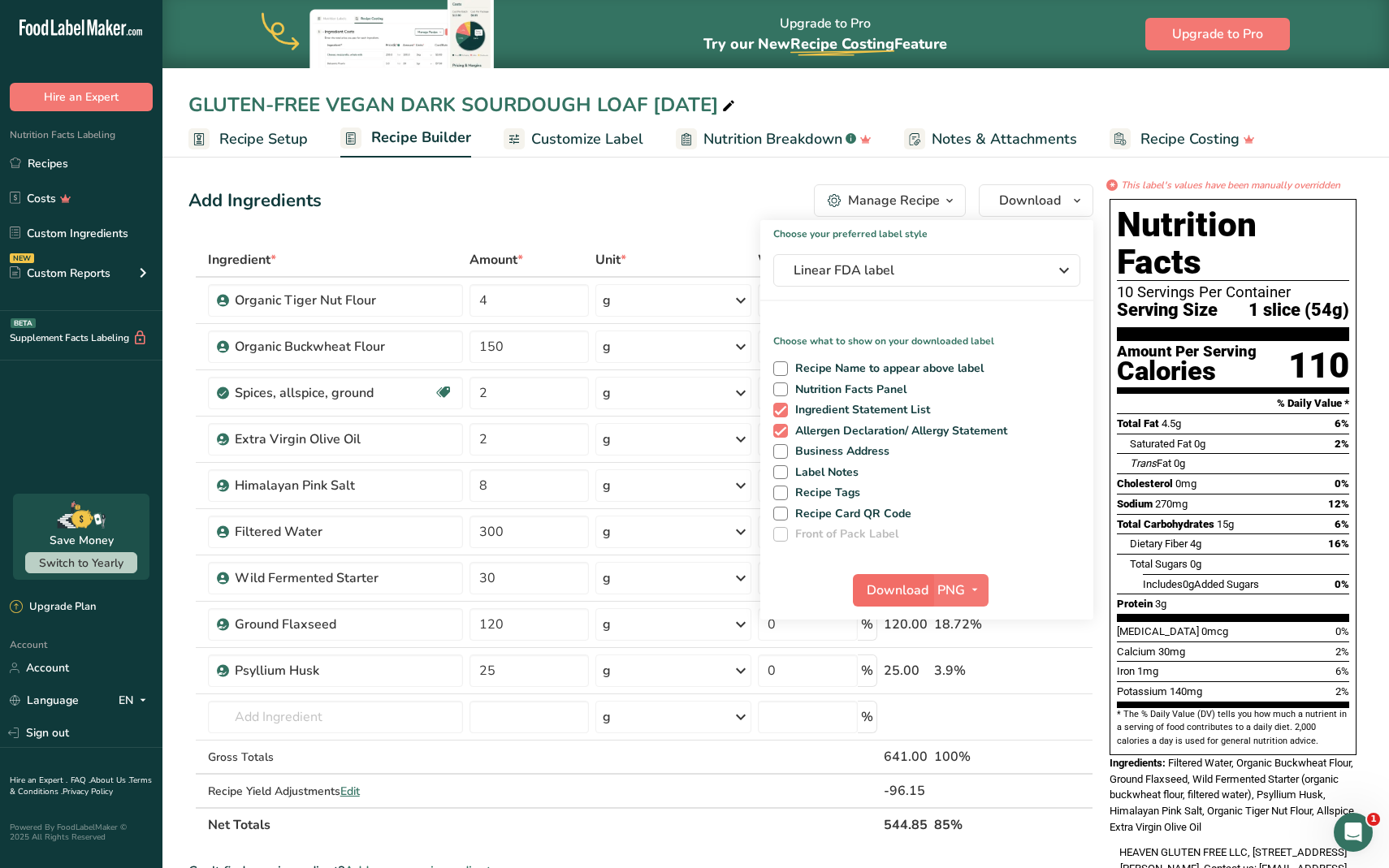
click at [891, 591] on span "Download" at bounding box center [898, 591] width 61 height 19
click at [740, 203] on div "Add Ingredients Manage Recipe Delete Recipe Duplicate Recipe Scale Recipe Save …" at bounding box center [641, 201] width 905 height 33
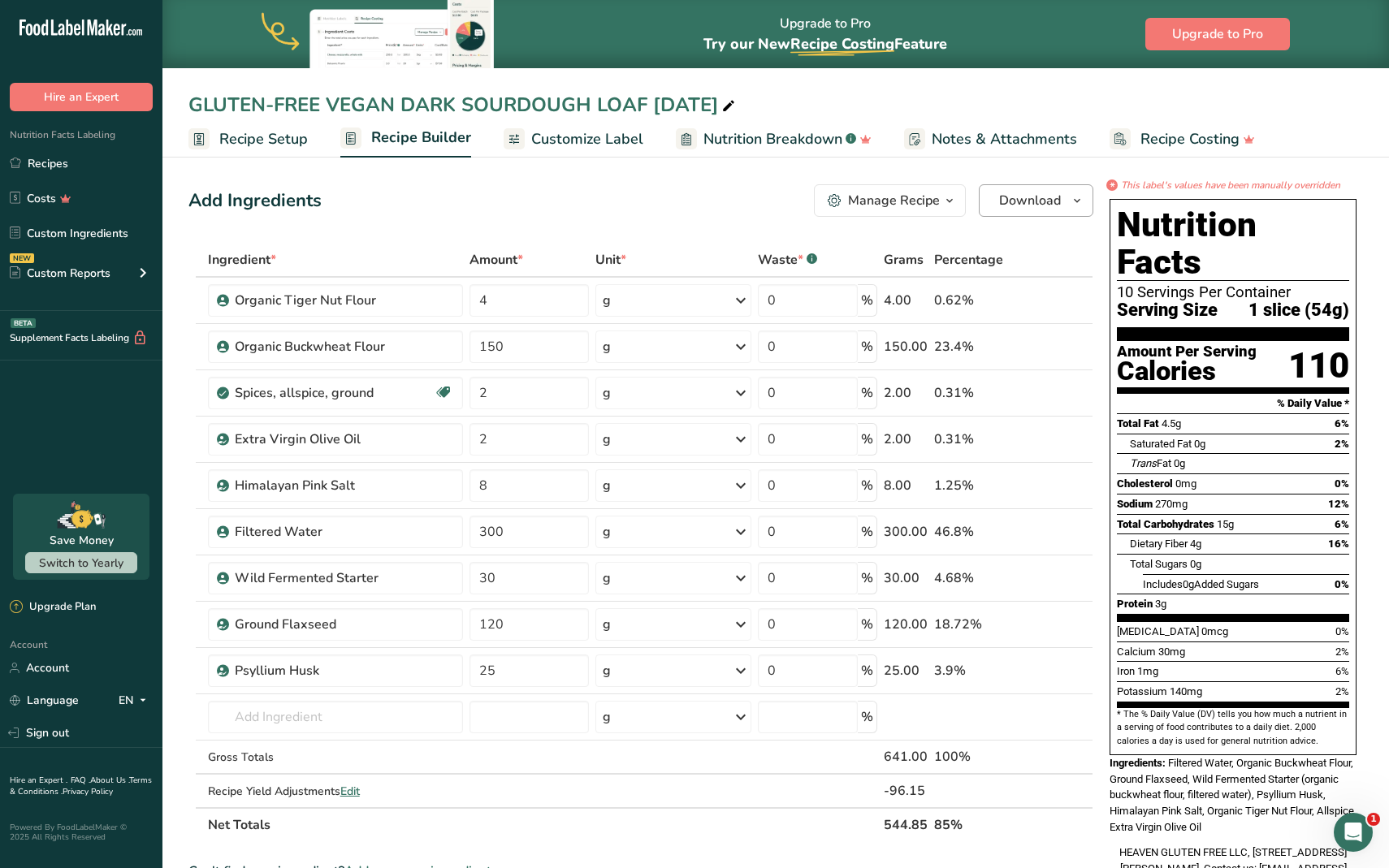
click at [1073, 208] on icon "button" at bounding box center [1078, 201] width 13 height 20
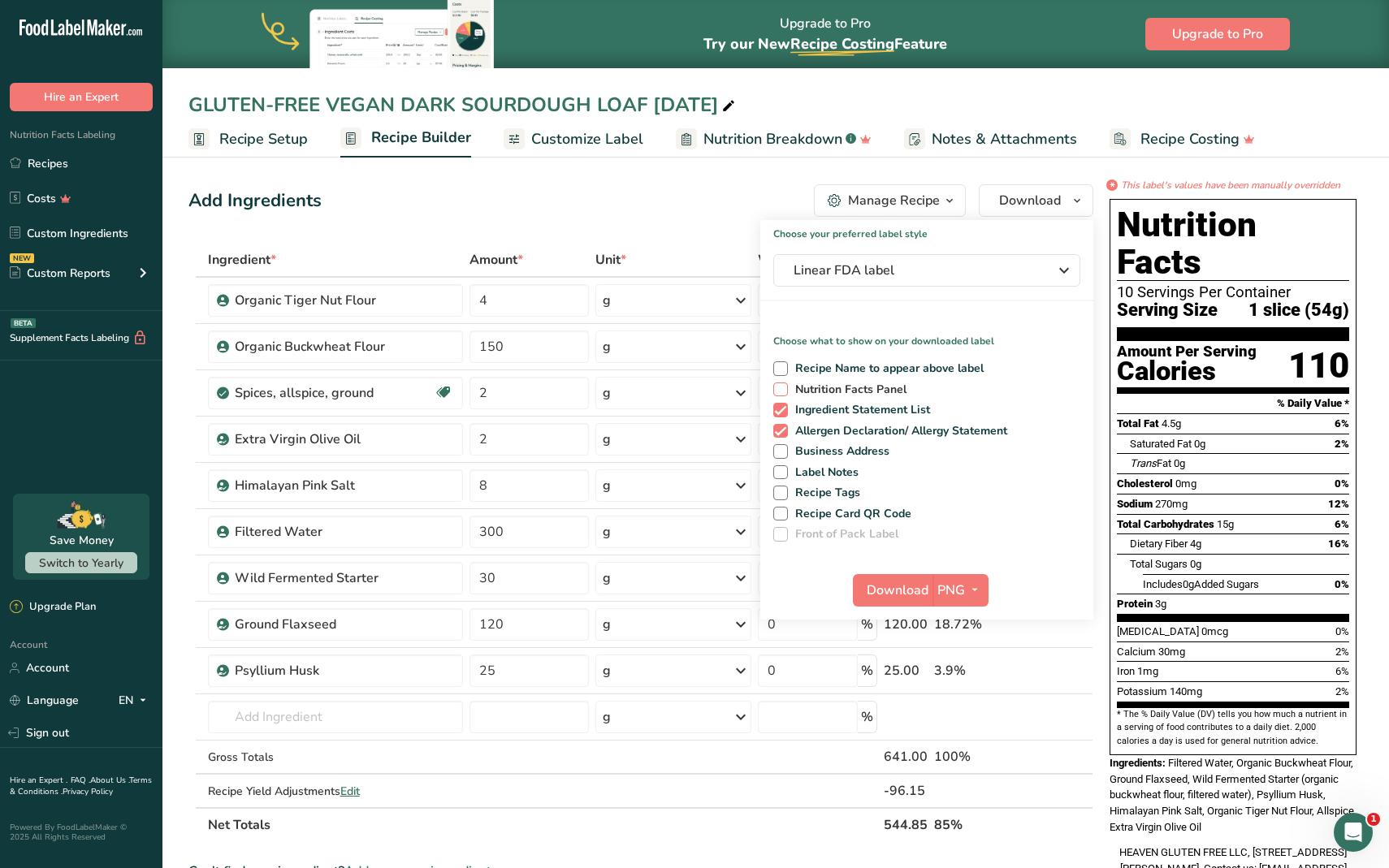
click at [850, 391] on span "Nutrition Facts Panel" at bounding box center [848, 389] width 119 height 14
click at [784, 391] on input "Nutrition Facts Panel" at bounding box center [778, 389] width 11 height 11
checkbox input "true"
click at [899, 592] on span "Download" at bounding box center [898, 591] width 61 height 19
